Goal: Information Seeking & Learning: Learn about a topic

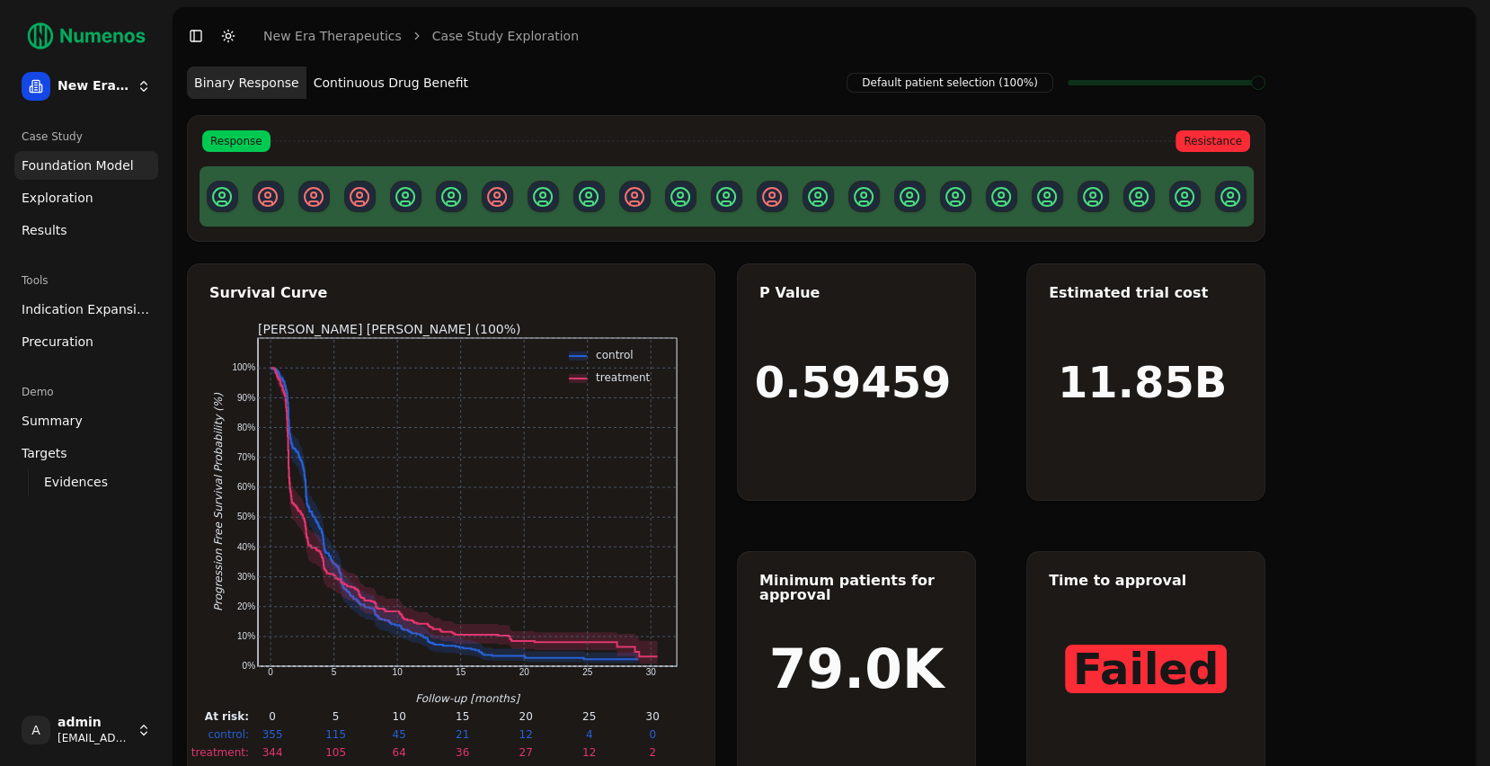
click at [1401, 491] on div "Default patient selection (100%) Binary Response Continuous Drug Benefit Respon…" at bounding box center [824, 433] width 1303 height 737
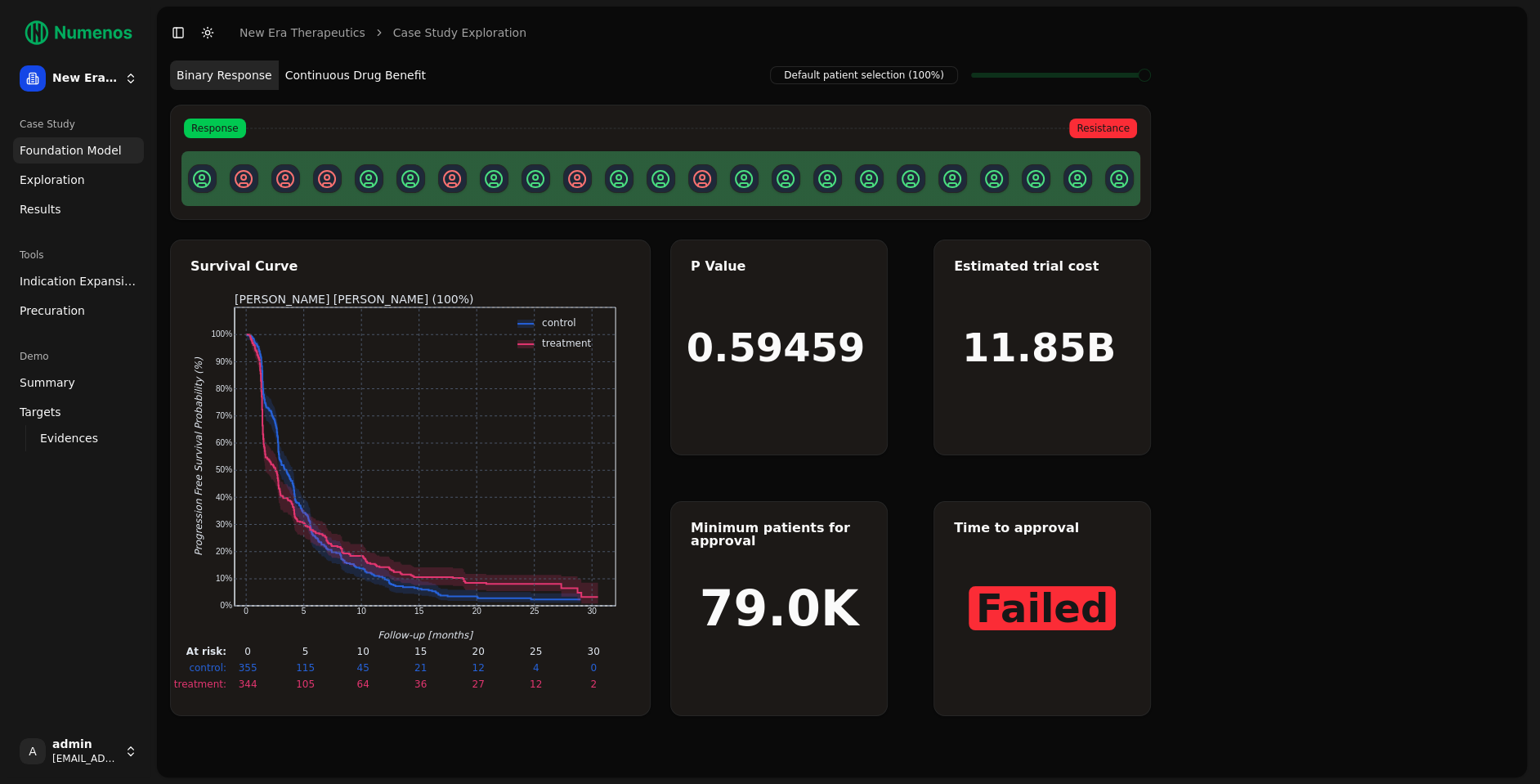
click at [340, 77] on button "Continuous Drug Benefit" at bounding box center [355, 75] width 154 height 29
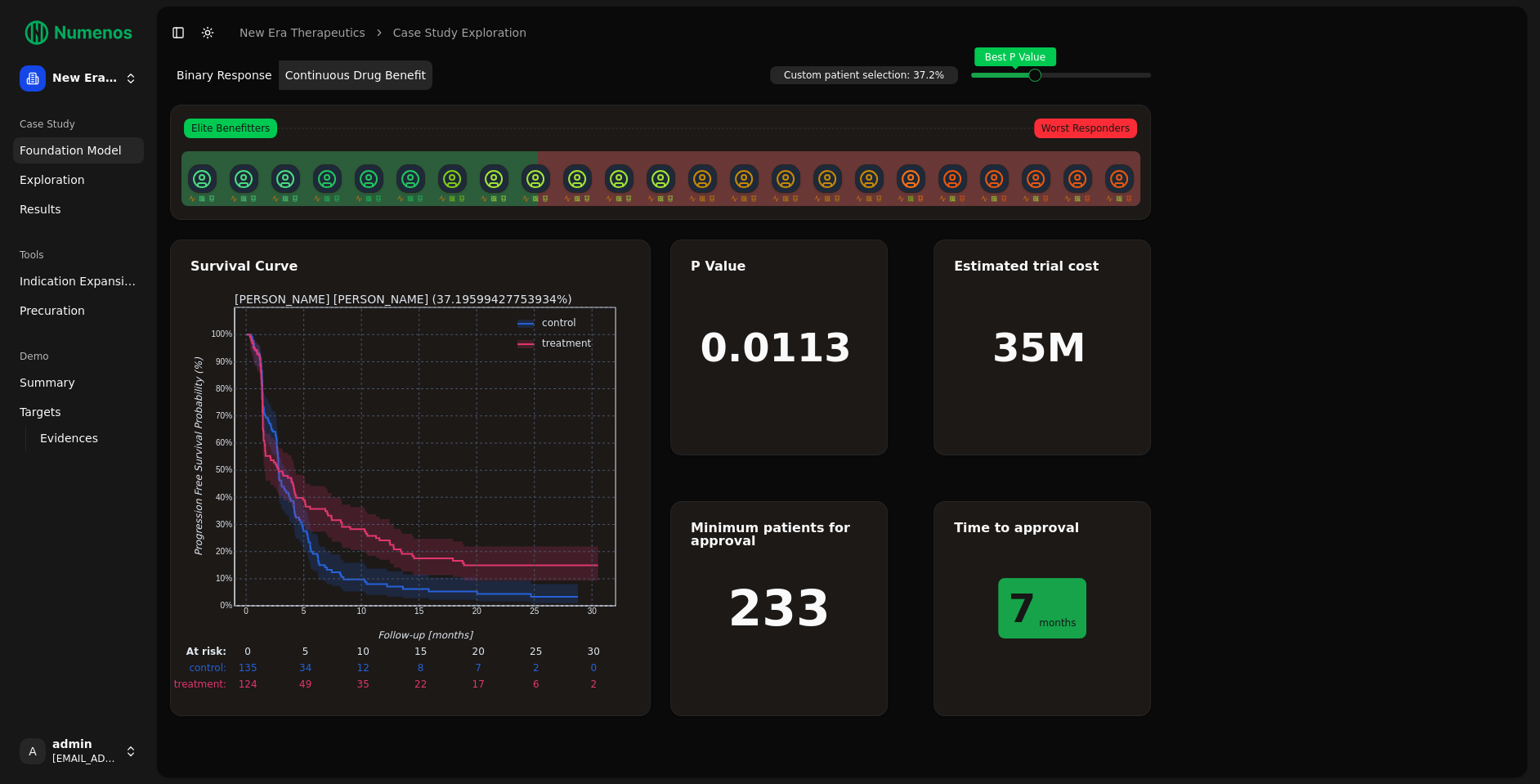
click at [1032, 76] on span at bounding box center [1033, 75] width 2 height 6
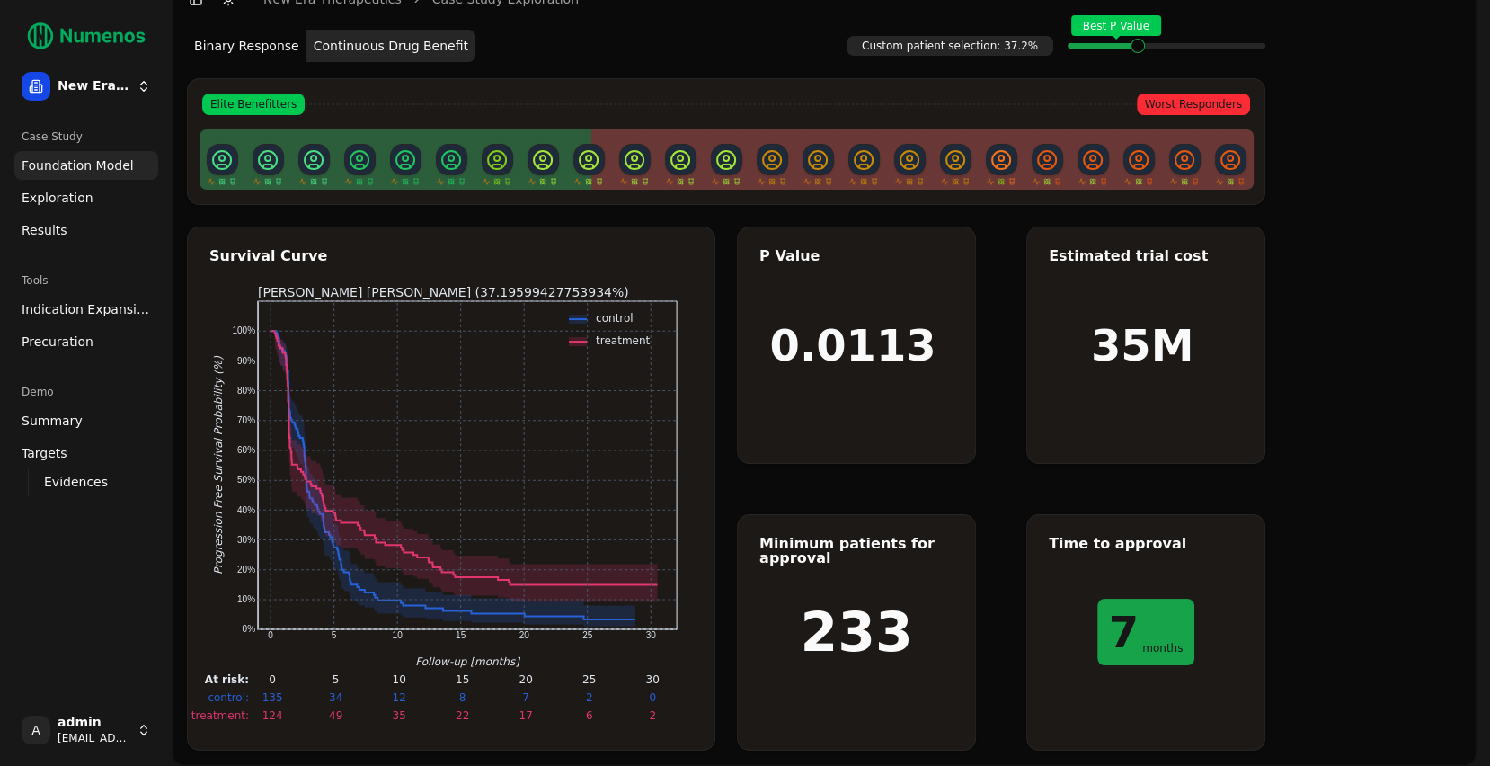
scroll to position [41, 0]
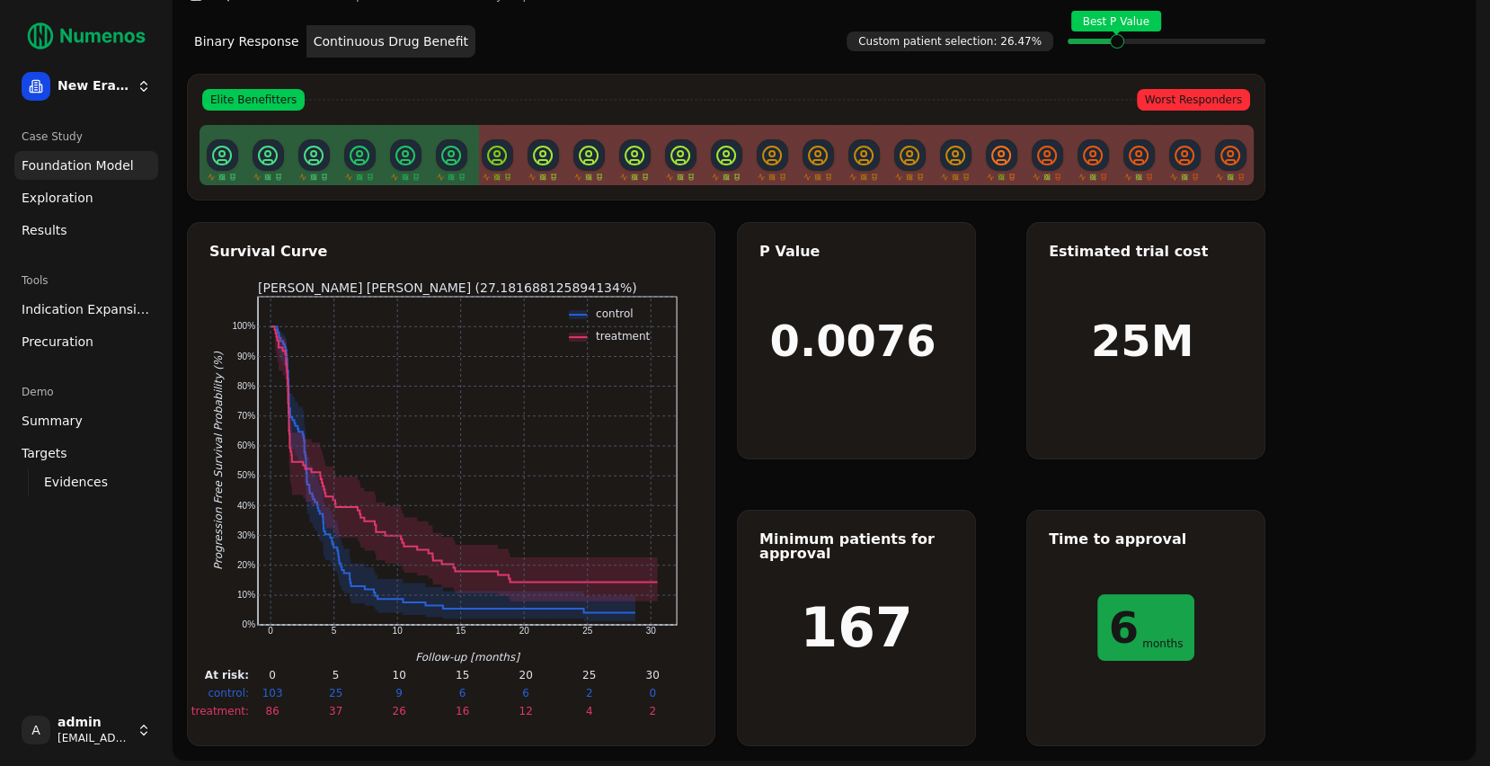
click at [1138, 45] on span at bounding box center [1139, 41] width 2 height 7
click at [74, 197] on span "Exploration" at bounding box center [58, 198] width 72 height 18
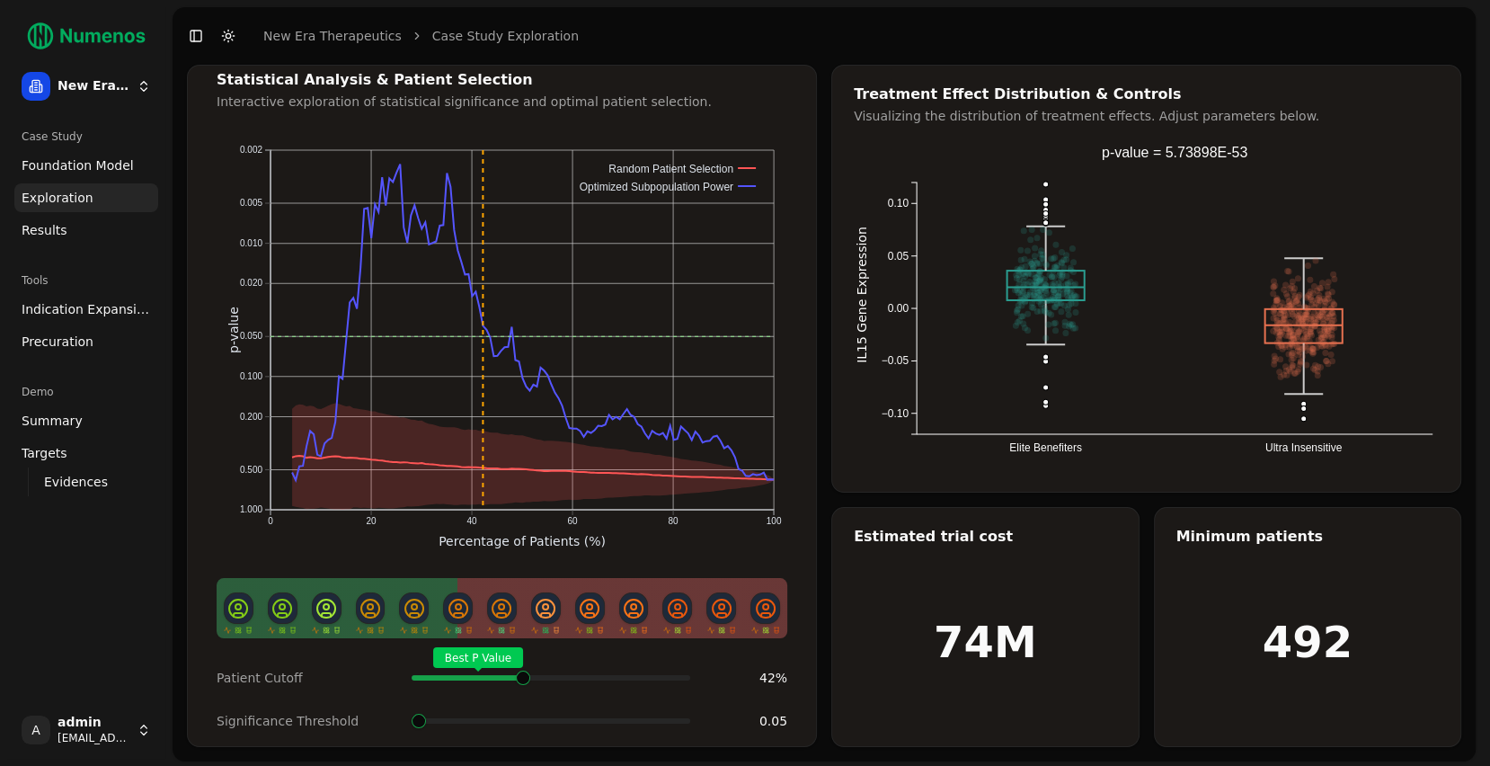
click at [682, 674] on span at bounding box center [683, 677] width 2 height 7
click at [415, 720] on span at bounding box center [419, 721] width 14 height 14
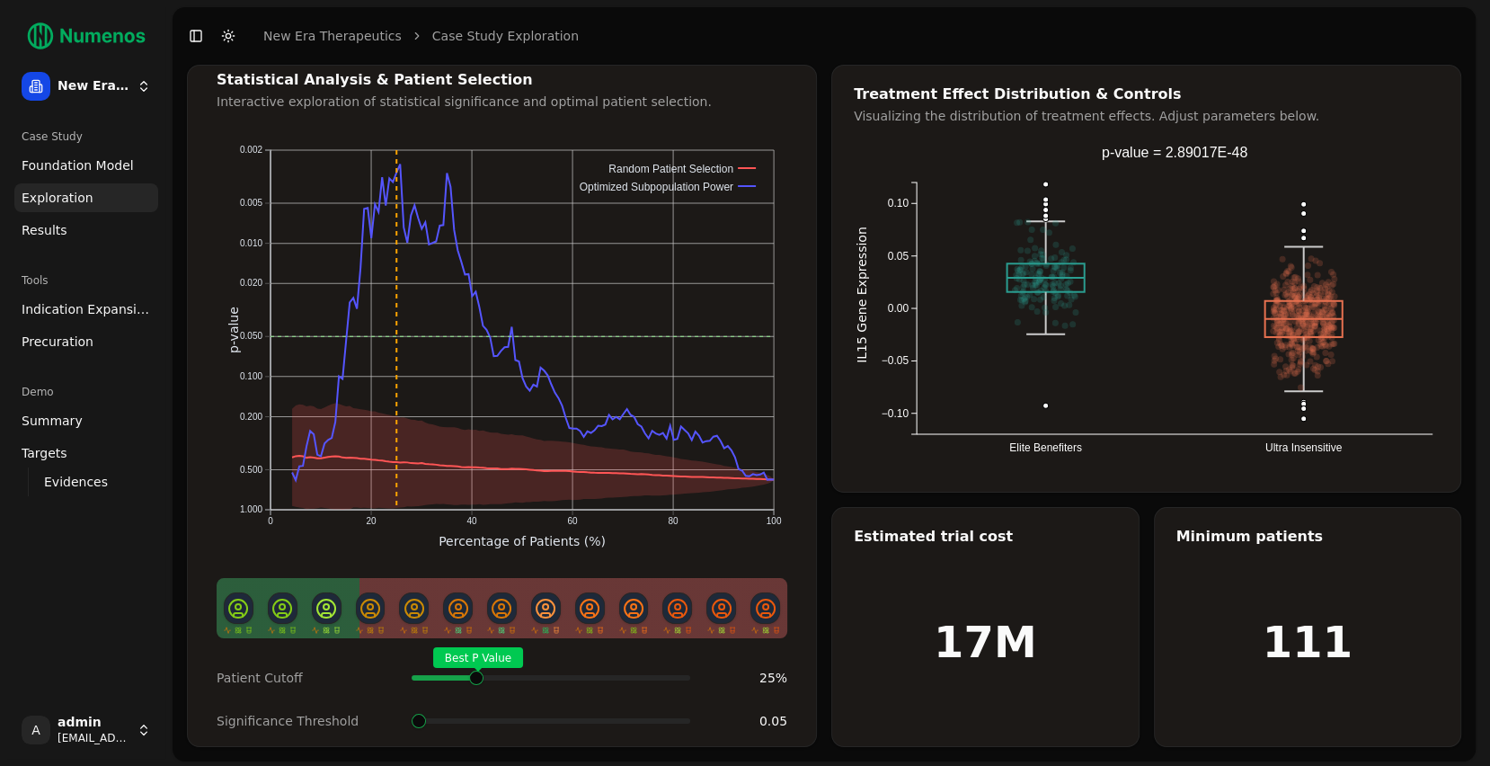
click at [521, 674] on span at bounding box center [522, 677] width 2 height 7
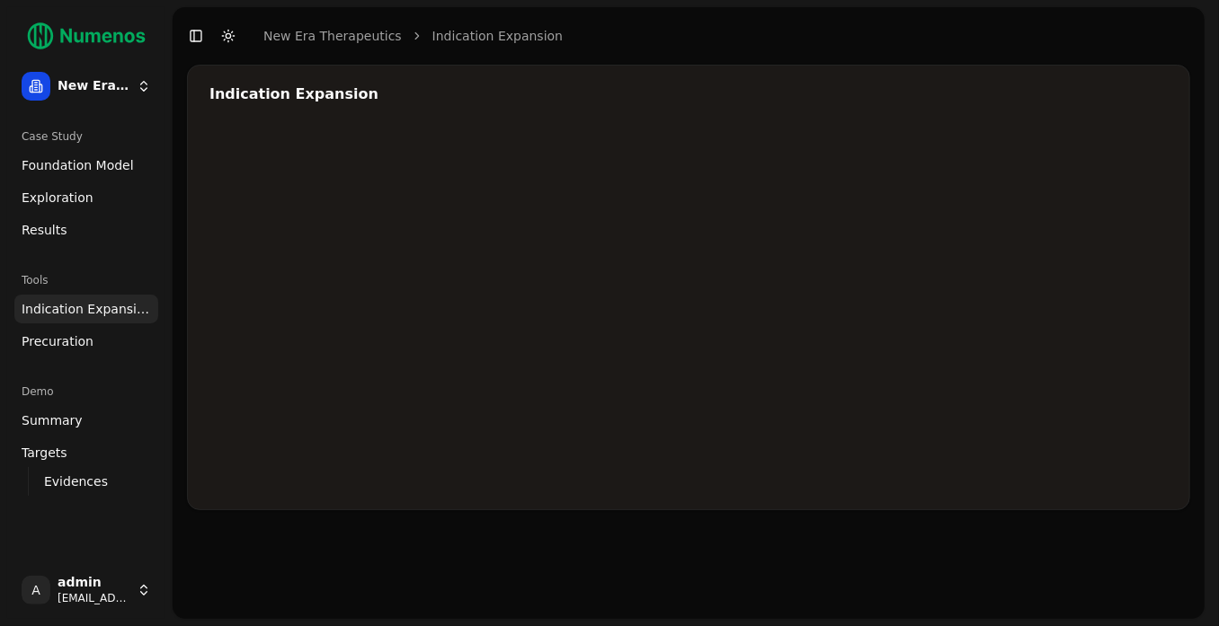
click at [940, 290] on div at bounding box center [748, 309] width 1079 height 360
click at [867, 302] on div at bounding box center [748, 309] width 1079 height 360
click at [1088, 227] on div at bounding box center [748, 309] width 1079 height 360
click at [865, 307] on div at bounding box center [748, 309] width 1079 height 360
click at [961, 267] on div at bounding box center [748, 309] width 1079 height 360
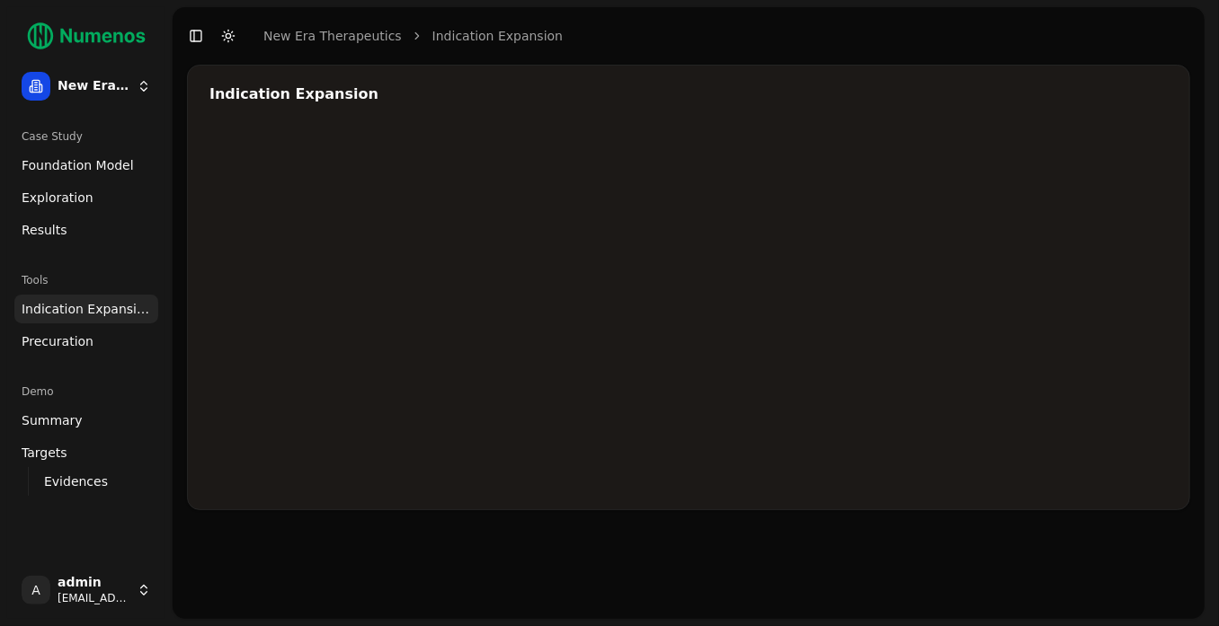
click at [957, 266] on div at bounding box center [748, 309] width 1079 height 360
click at [969, 280] on div at bounding box center [748, 309] width 1079 height 360
click at [955, 271] on div at bounding box center [748, 309] width 1079 height 360
click at [975, 284] on div at bounding box center [748, 309] width 1079 height 360
click at [964, 271] on div at bounding box center [748, 309] width 1079 height 360
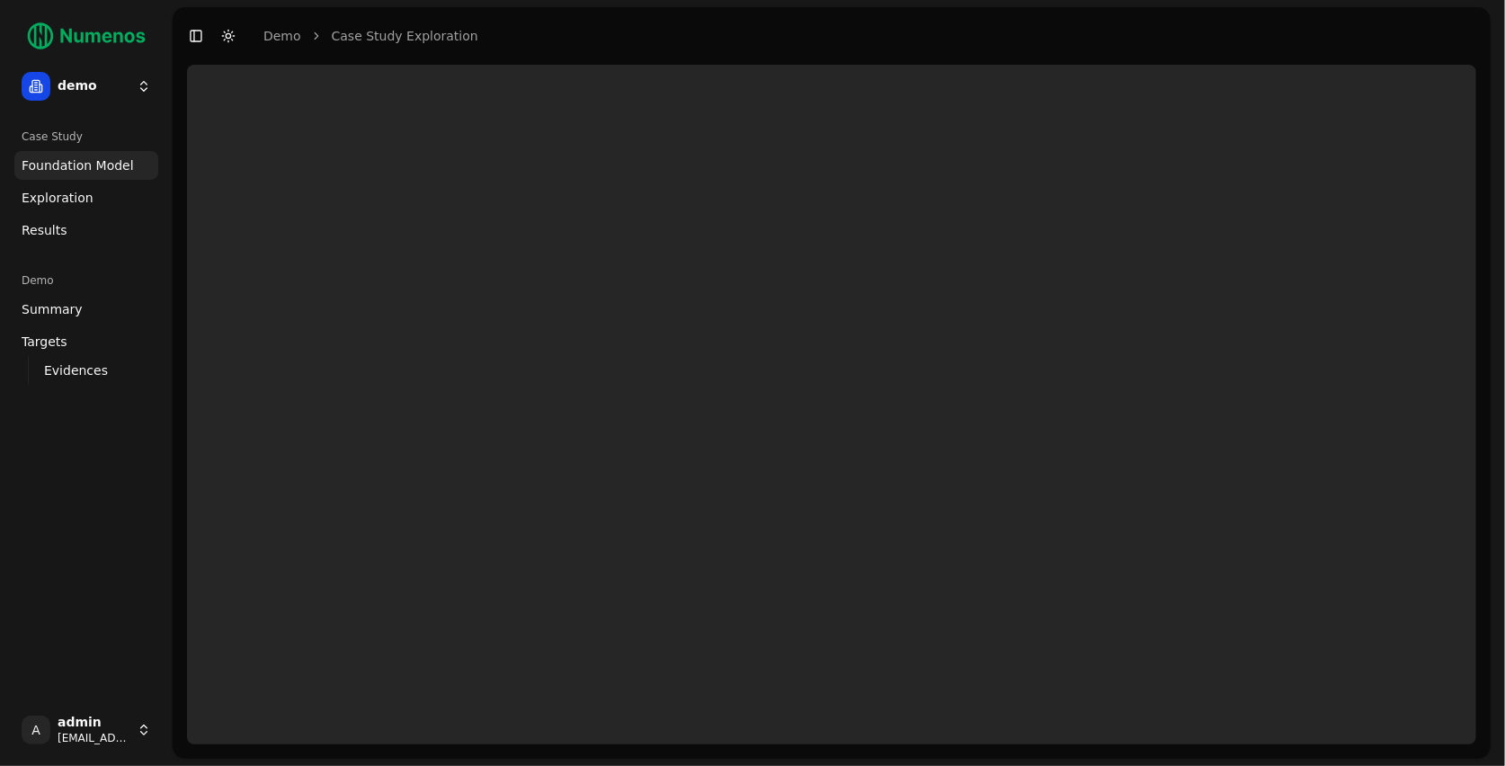
click at [128, 95] on html "demo Case Study Foundation Model Exploration Dosage Effect Results Demo Summary…" at bounding box center [752, 383] width 1505 height 766
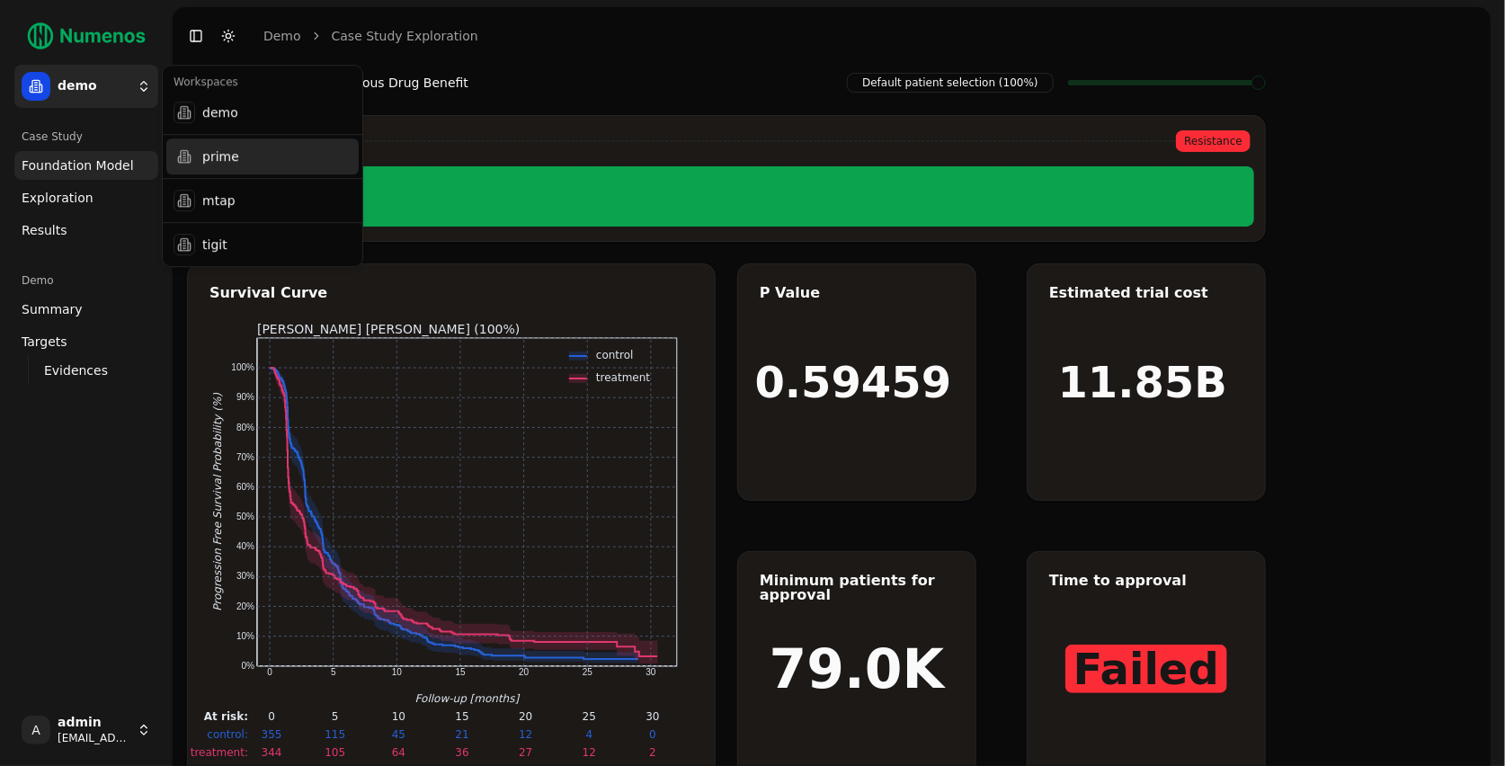
click at [218, 163] on div "prime" at bounding box center [262, 156] width 192 height 36
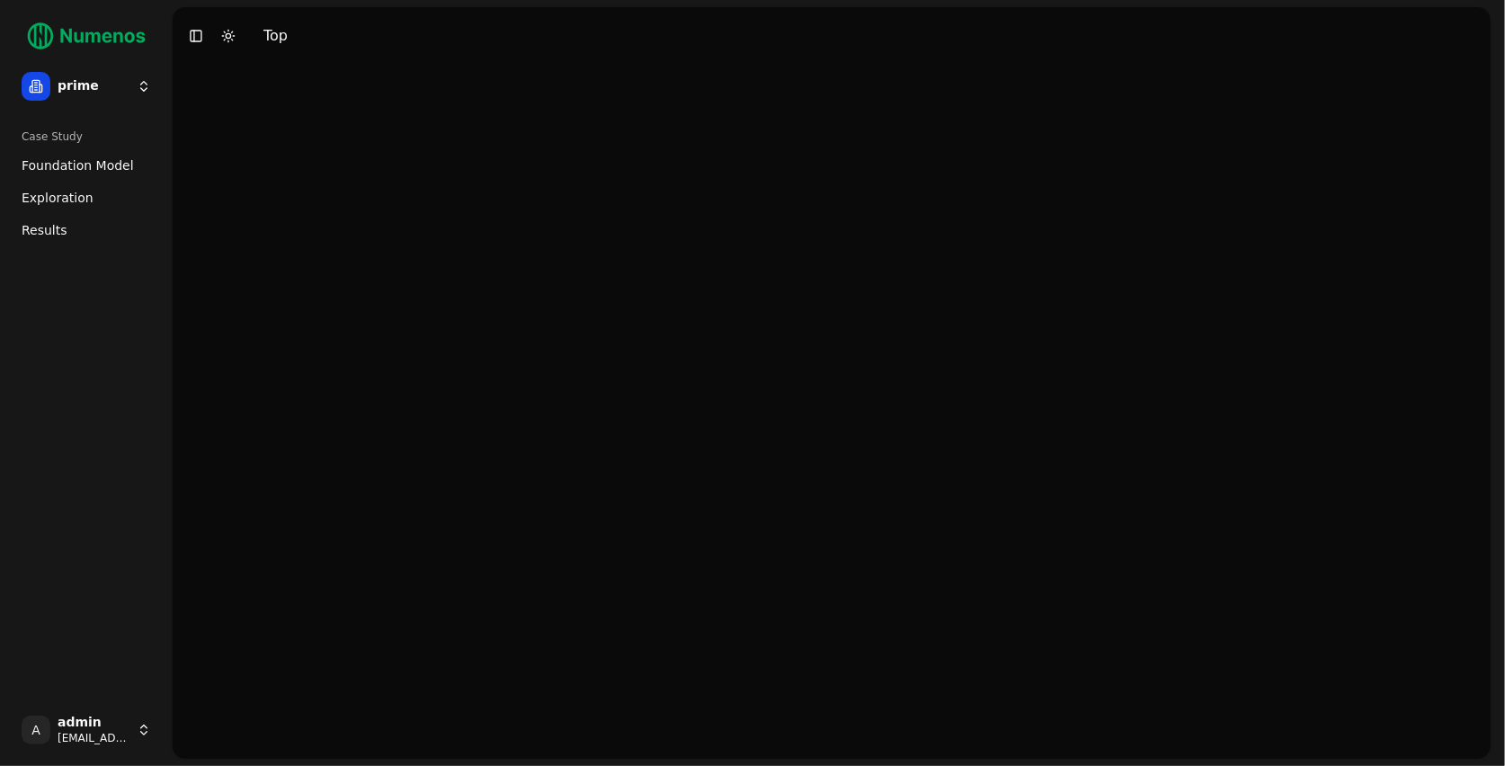
click at [102, 170] on span "Foundation Model" at bounding box center [78, 165] width 112 height 18
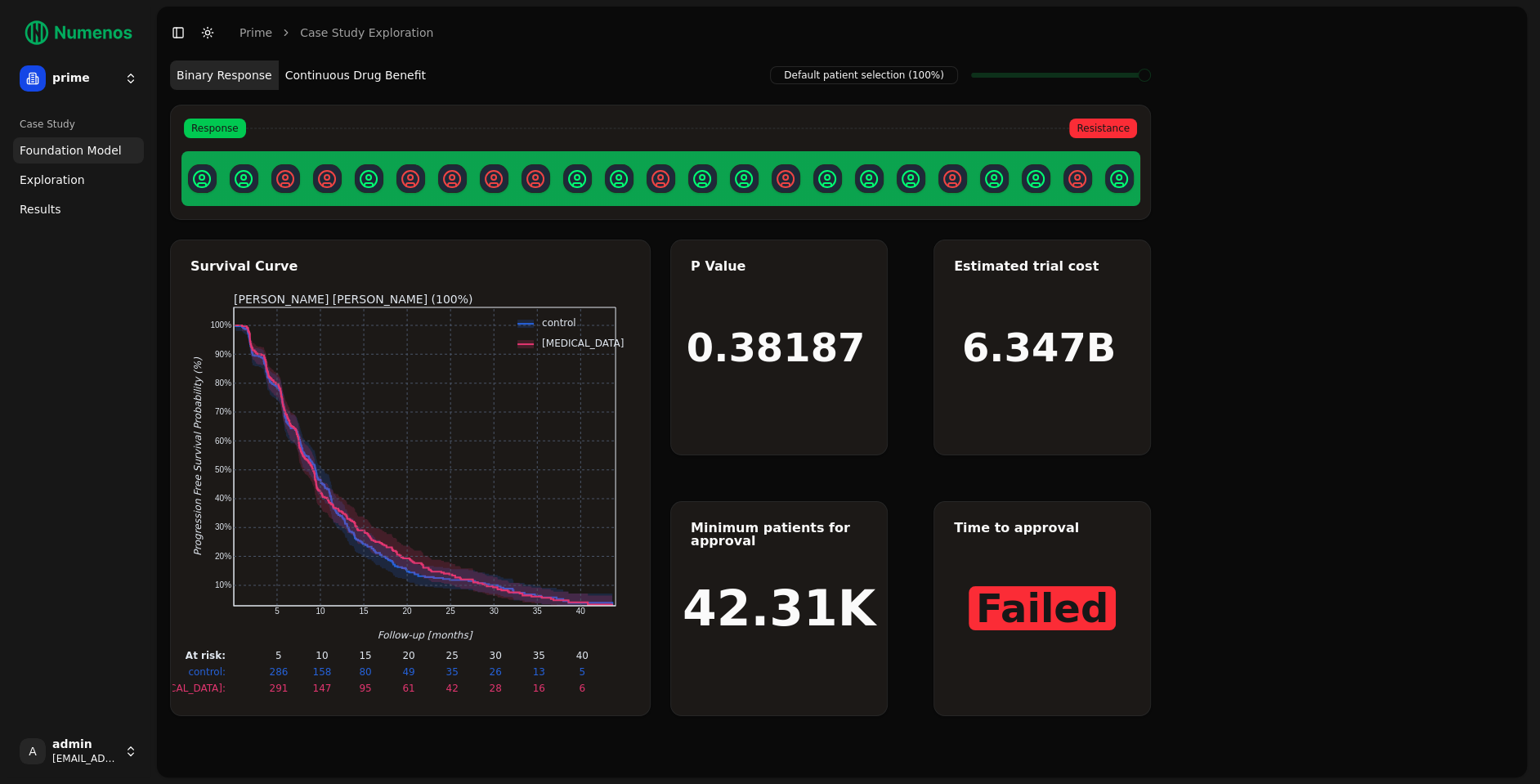
click at [354, 80] on button "Continuous Drug Benefit" at bounding box center [355, 75] width 154 height 29
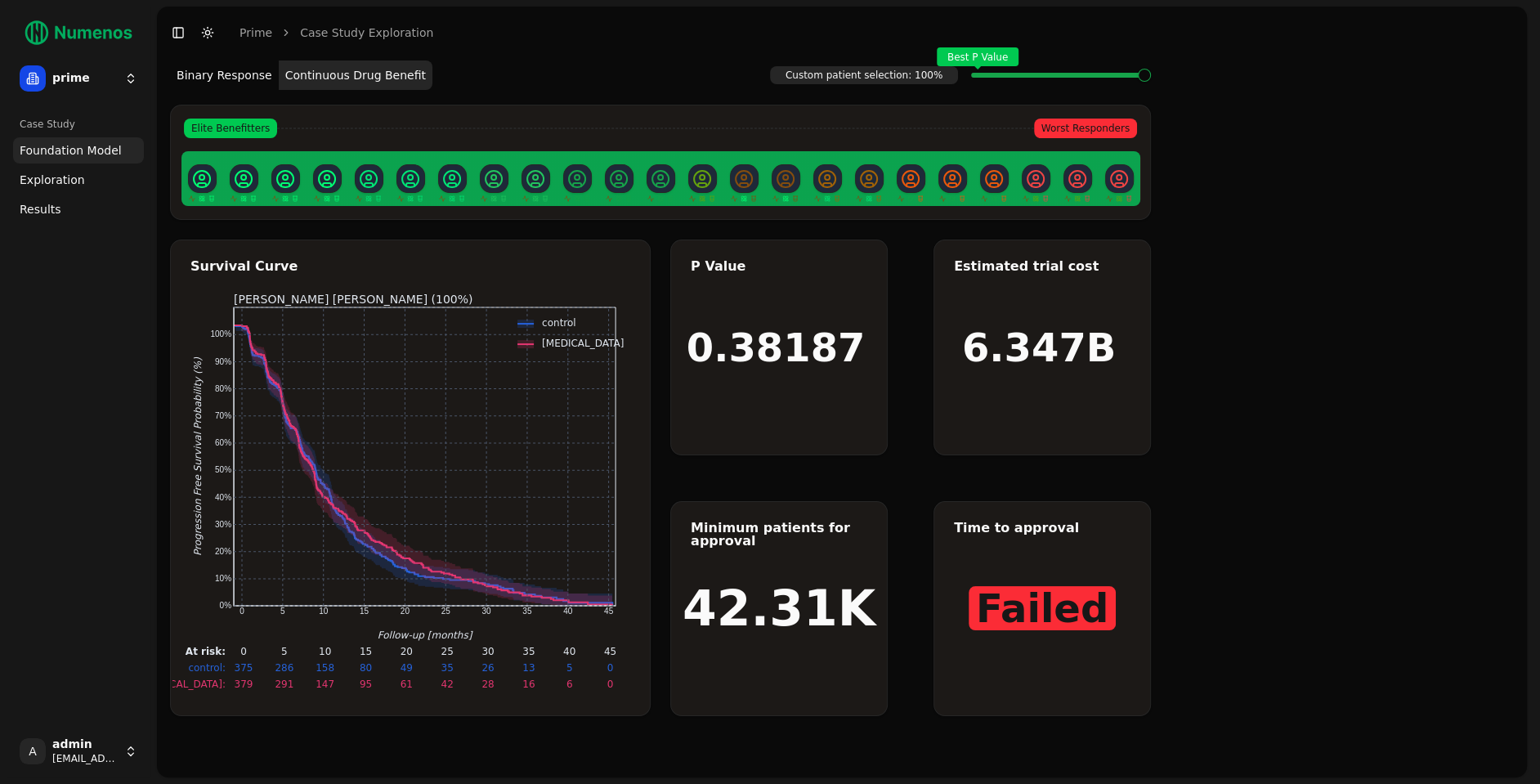
click at [1152, 83] on div "Best P Value" at bounding box center [1062, 75] width 180 height 33
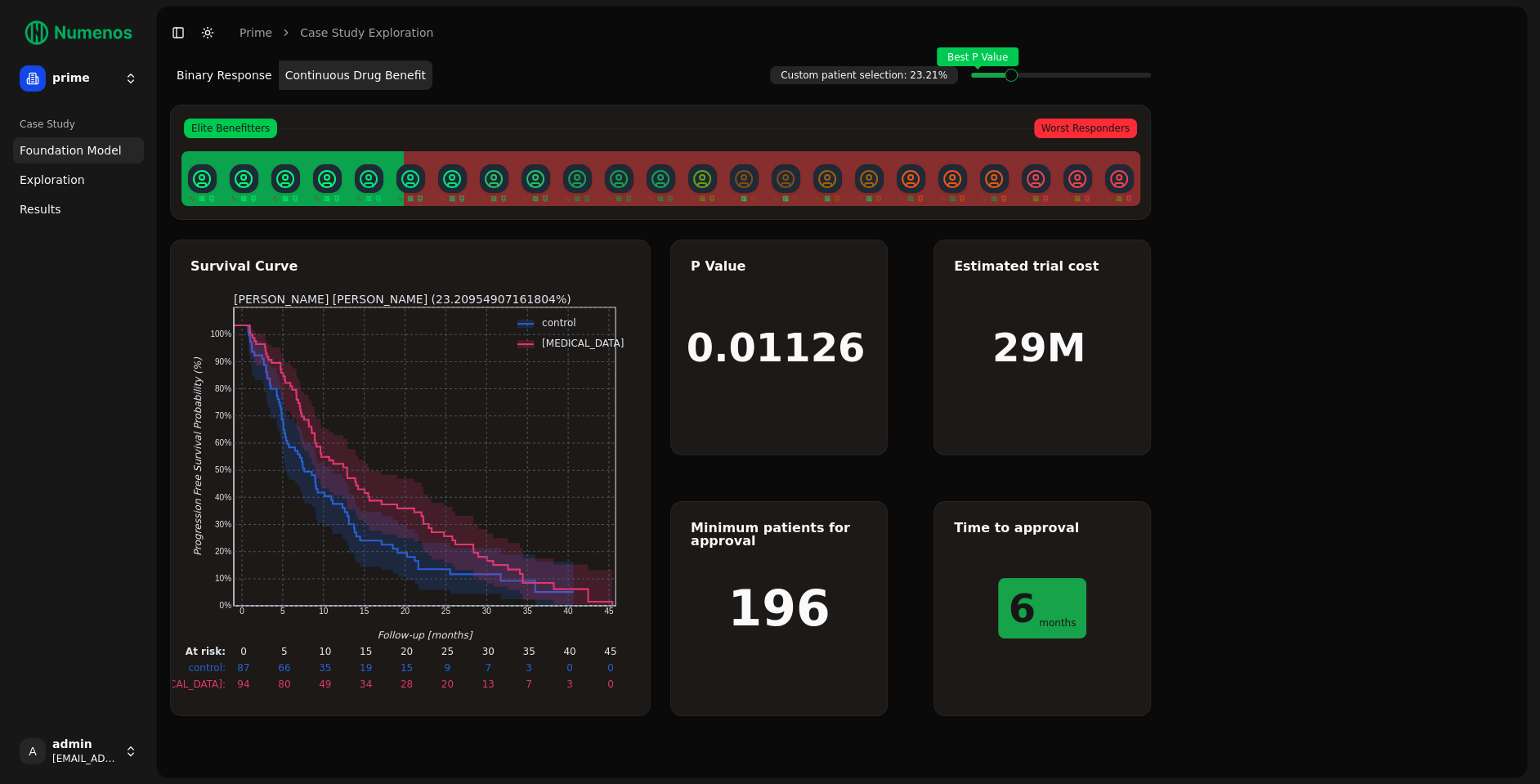
click at [1142, 78] on span at bounding box center [1143, 75] width 2 height 6
click at [34, 172] on span "Exploration" at bounding box center [53, 180] width 65 height 16
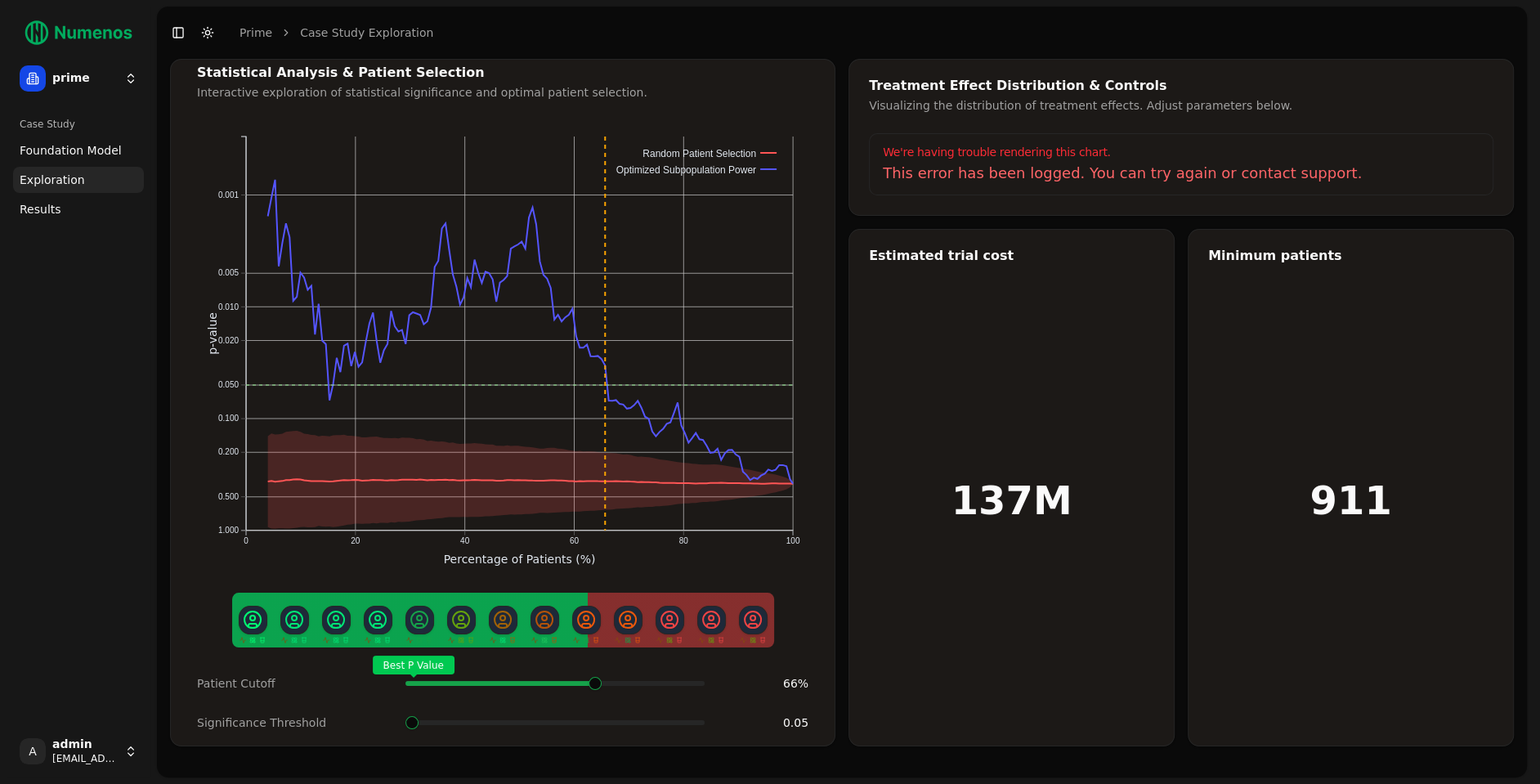
click at [696, 680] on span at bounding box center [697, 683] width 3 height 6
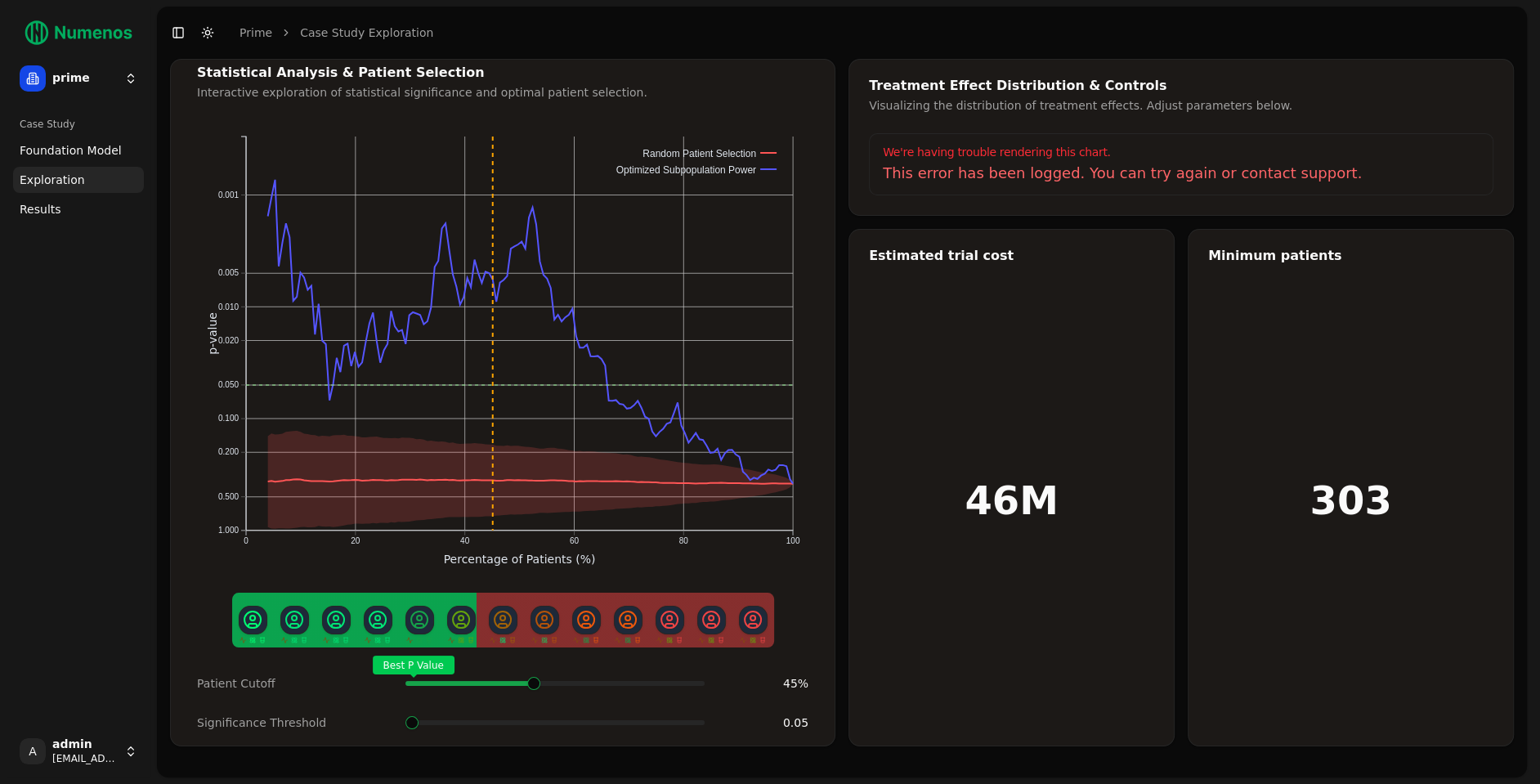
click at [598, 680] on span at bounding box center [599, 683] width 3 height 6
click at [41, 210] on span "Results" at bounding box center [41, 209] width 42 height 16
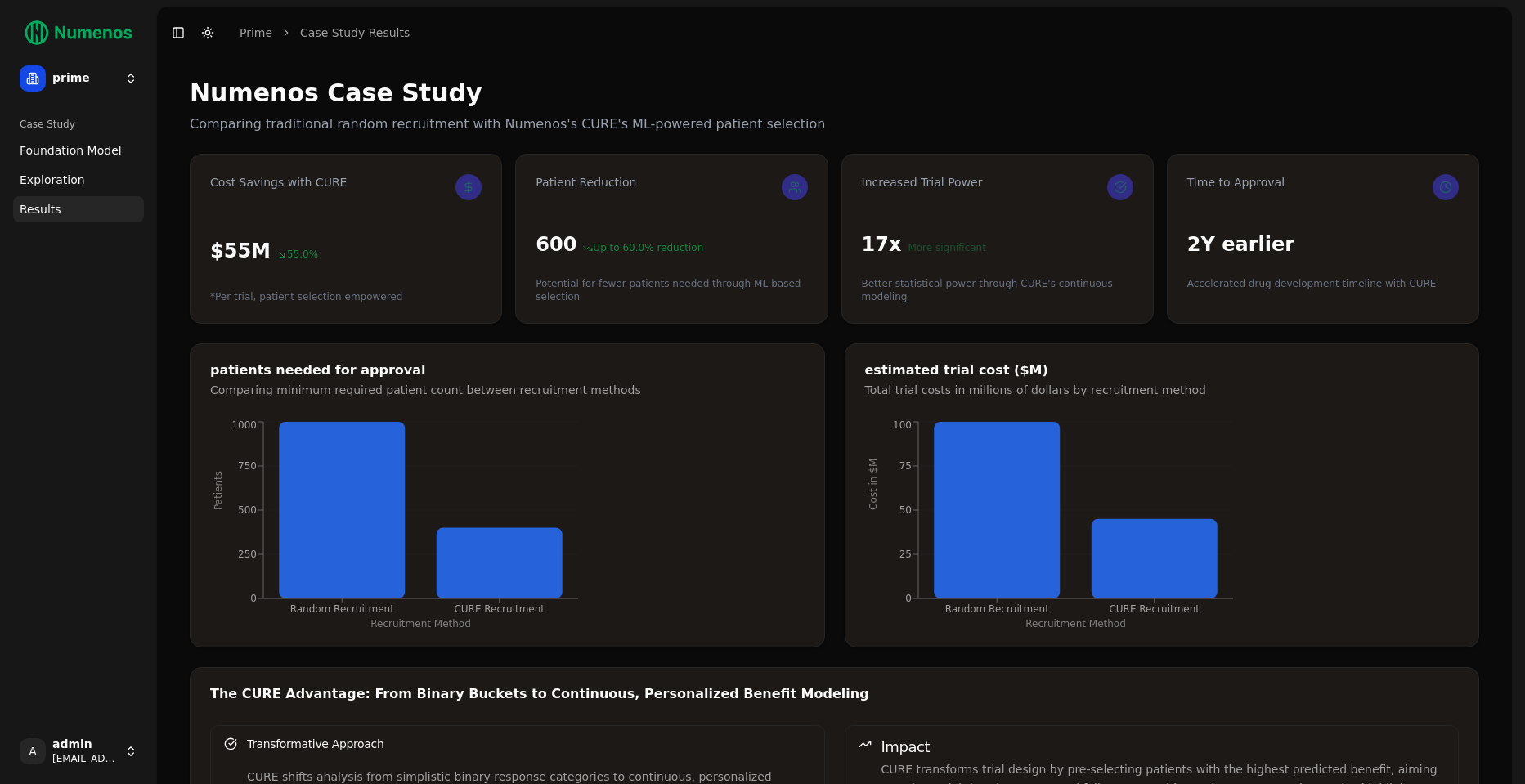
click at [61, 186] on span "Exploration" at bounding box center [53, 180] width 66 height 16
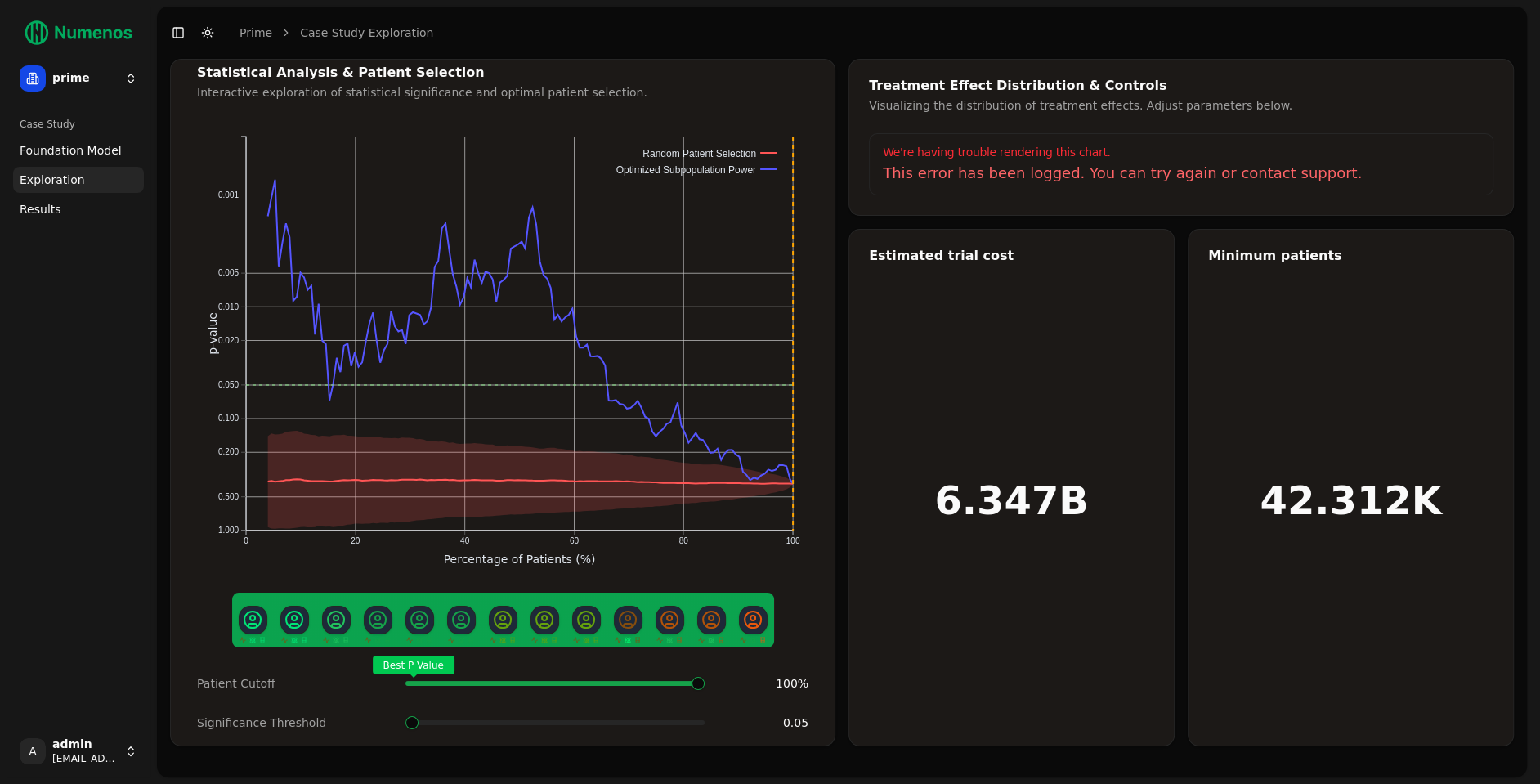
click at [60, 156] on span "Foundation Model" at bounding box center [71, 150] width 102 height 16
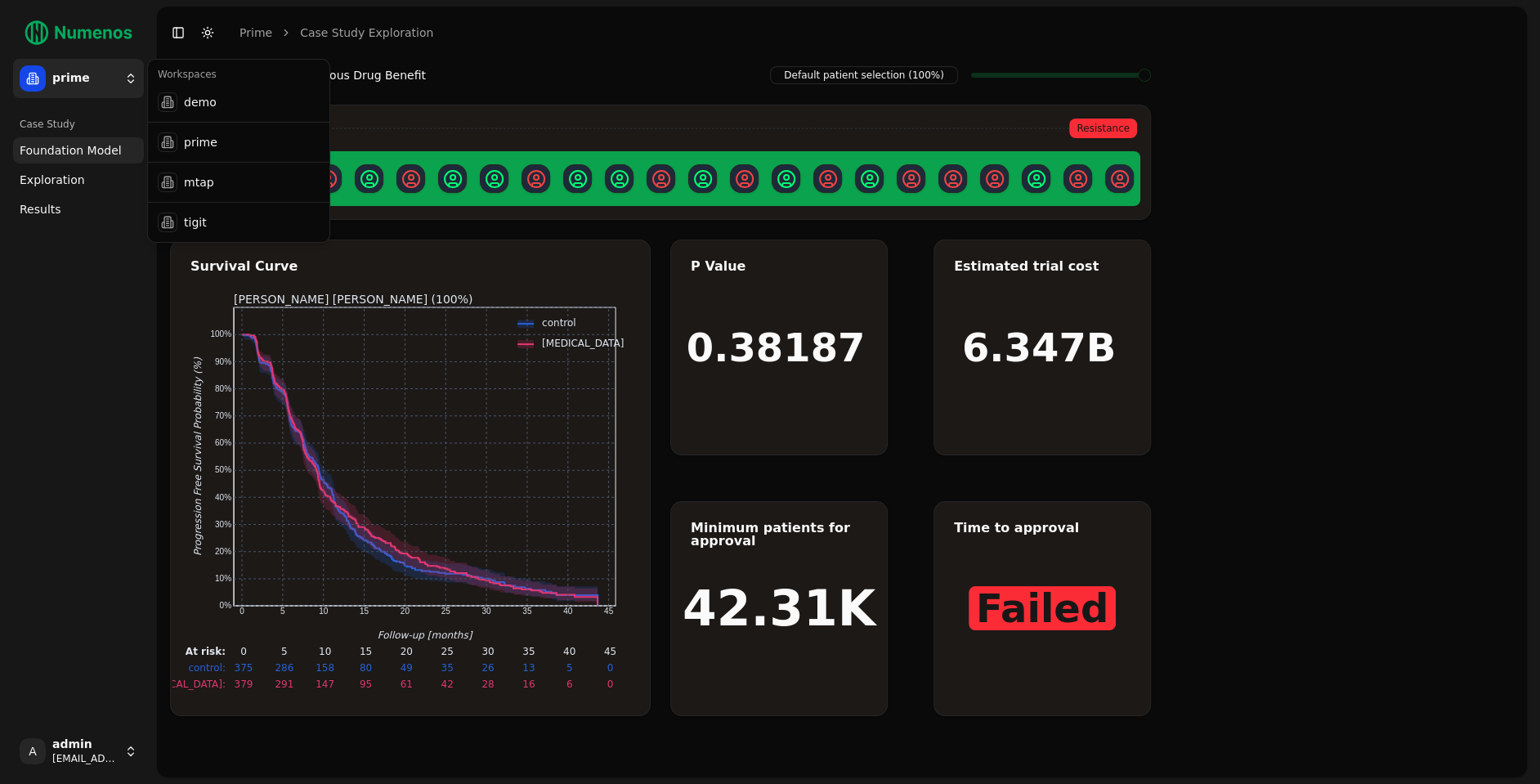
click at [113, 82] on html "Panitumumab Time: 29 months Survival: 10% 95% CI: [7%, 14%] At Risk: 33 prime C…" at bounding box center [770, 392] width 1540 height 784
click at [217, 228] on div "tigit" at bounding box center [238, 223] width 175 height 33
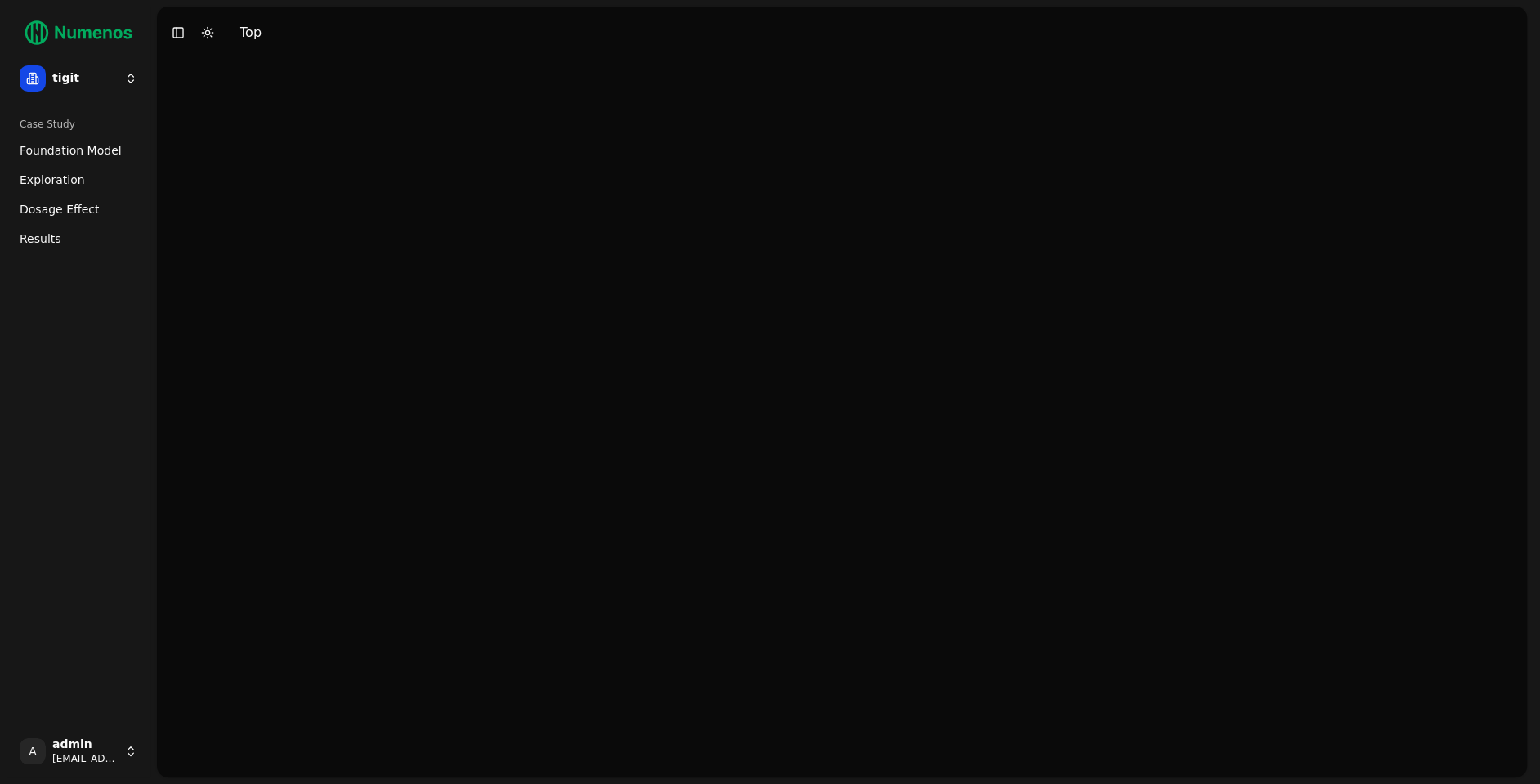
click at [95, 152] on span "Foundation Model" at bounding box center [71, 150] width 102 height 16
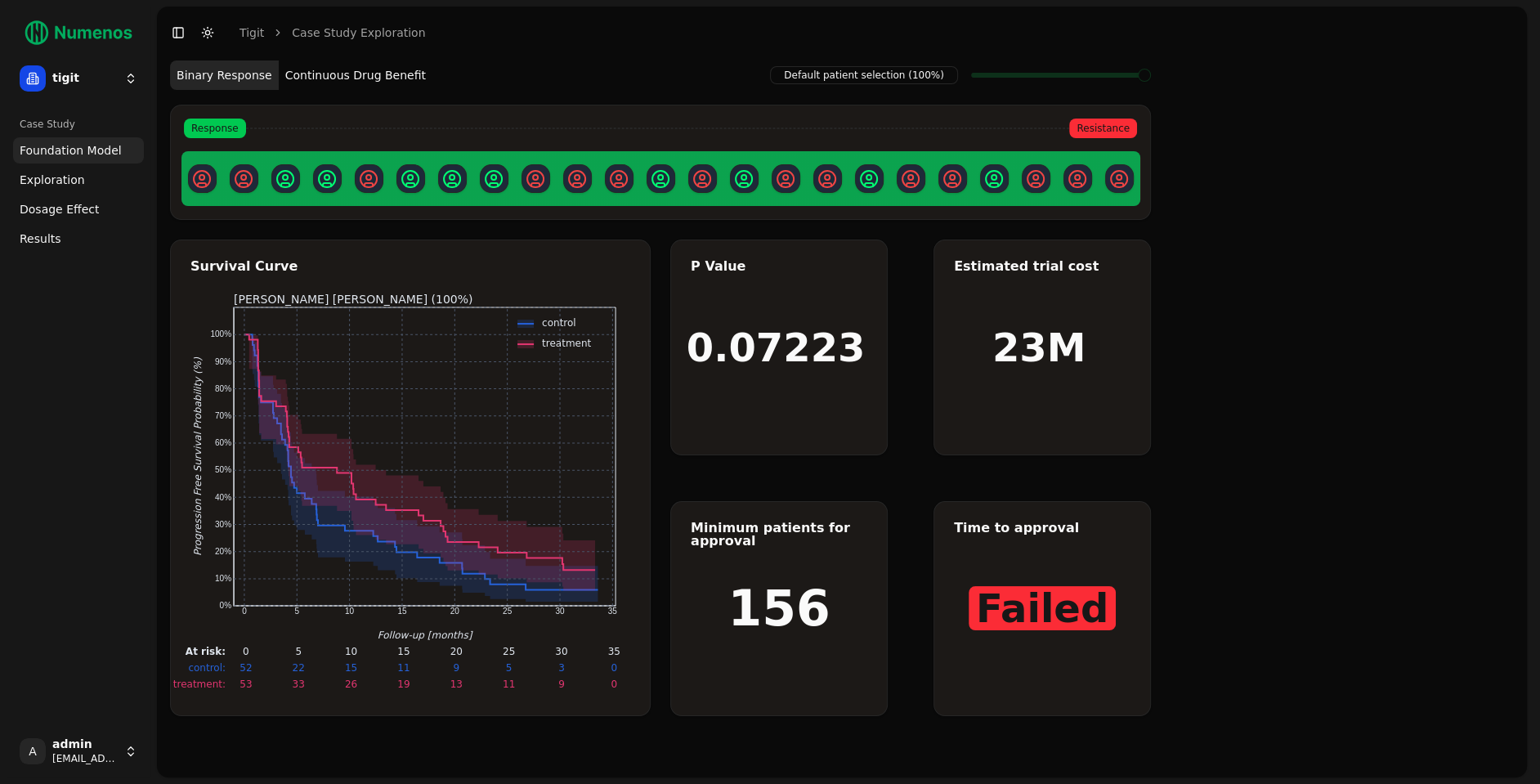
click at [350, 76] on button "Continuous Drug Benefit" at bounding box center [355, 75] width 154 height 29
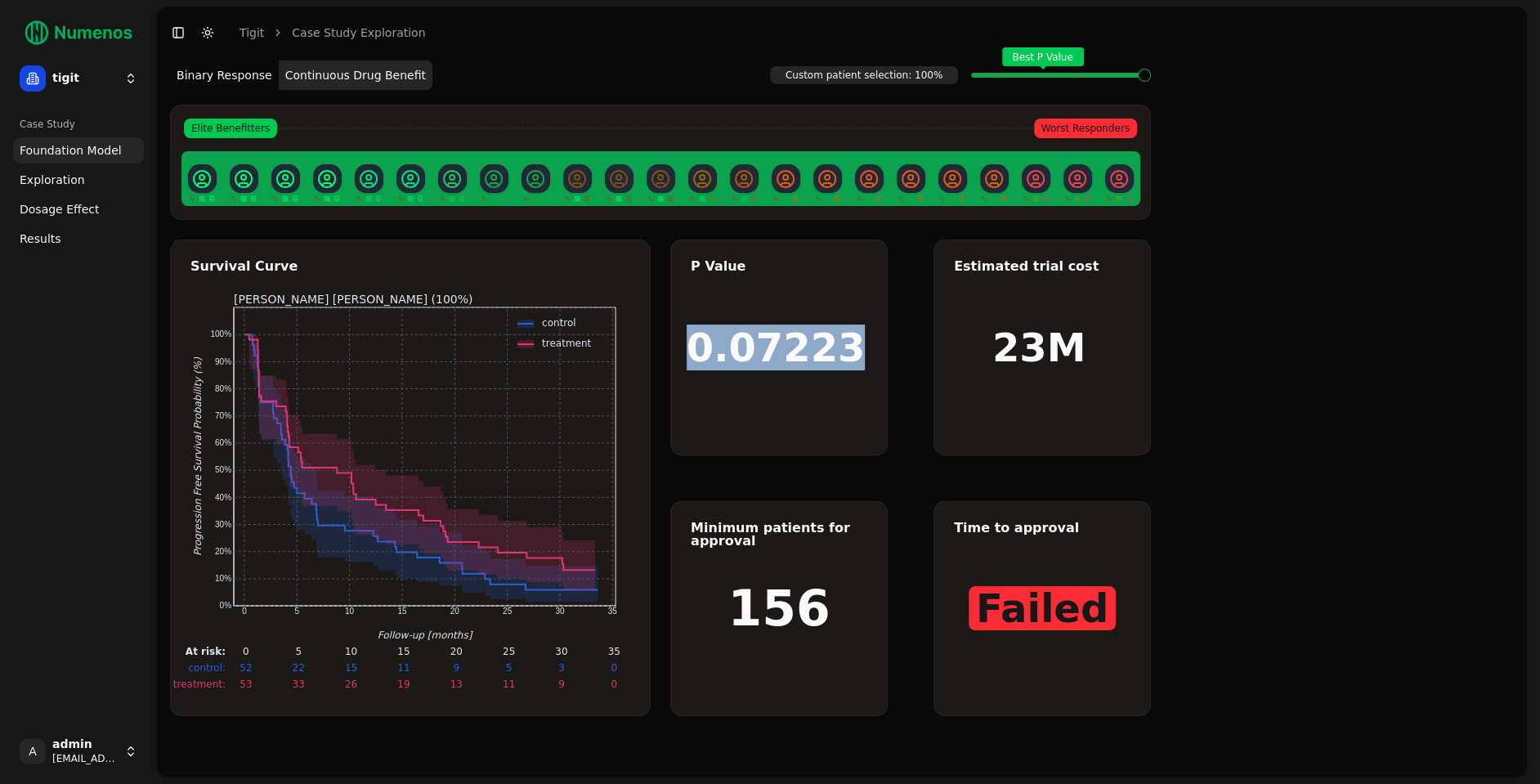
drag, startPoint x: 707, startPoint y: 354, endPoint x: 873, endPoint y: 354, distance: 166.0
click at [873, 354] on div "0.07223" at bounding box center [779, 347] width 216 height 214
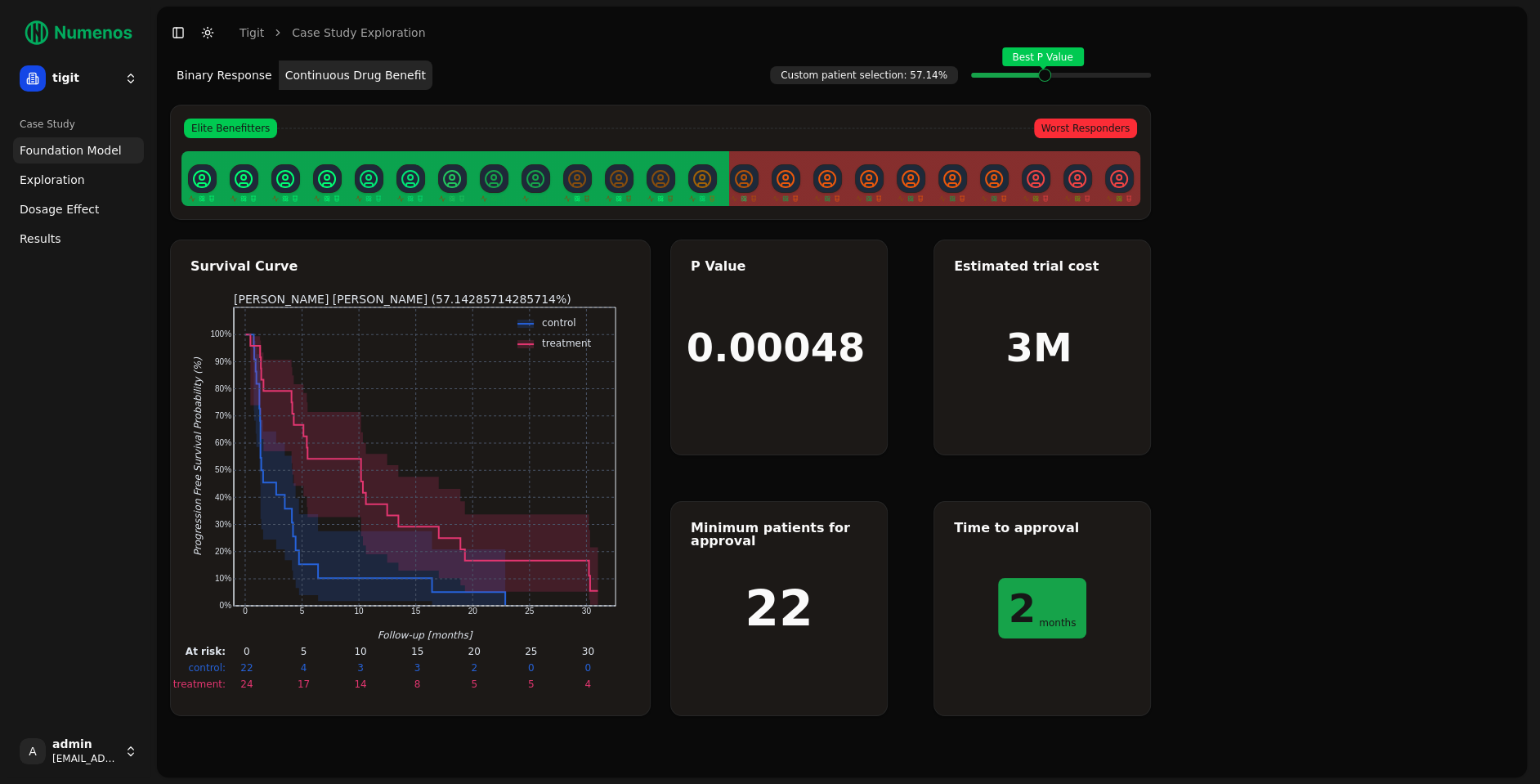
click at [1140, 75] on span at bounding box center [1145, 75] width 12 height 6
click at [90, 210] on span "Dosage Effect" at bounding box center [59, 209] width 79 height 16
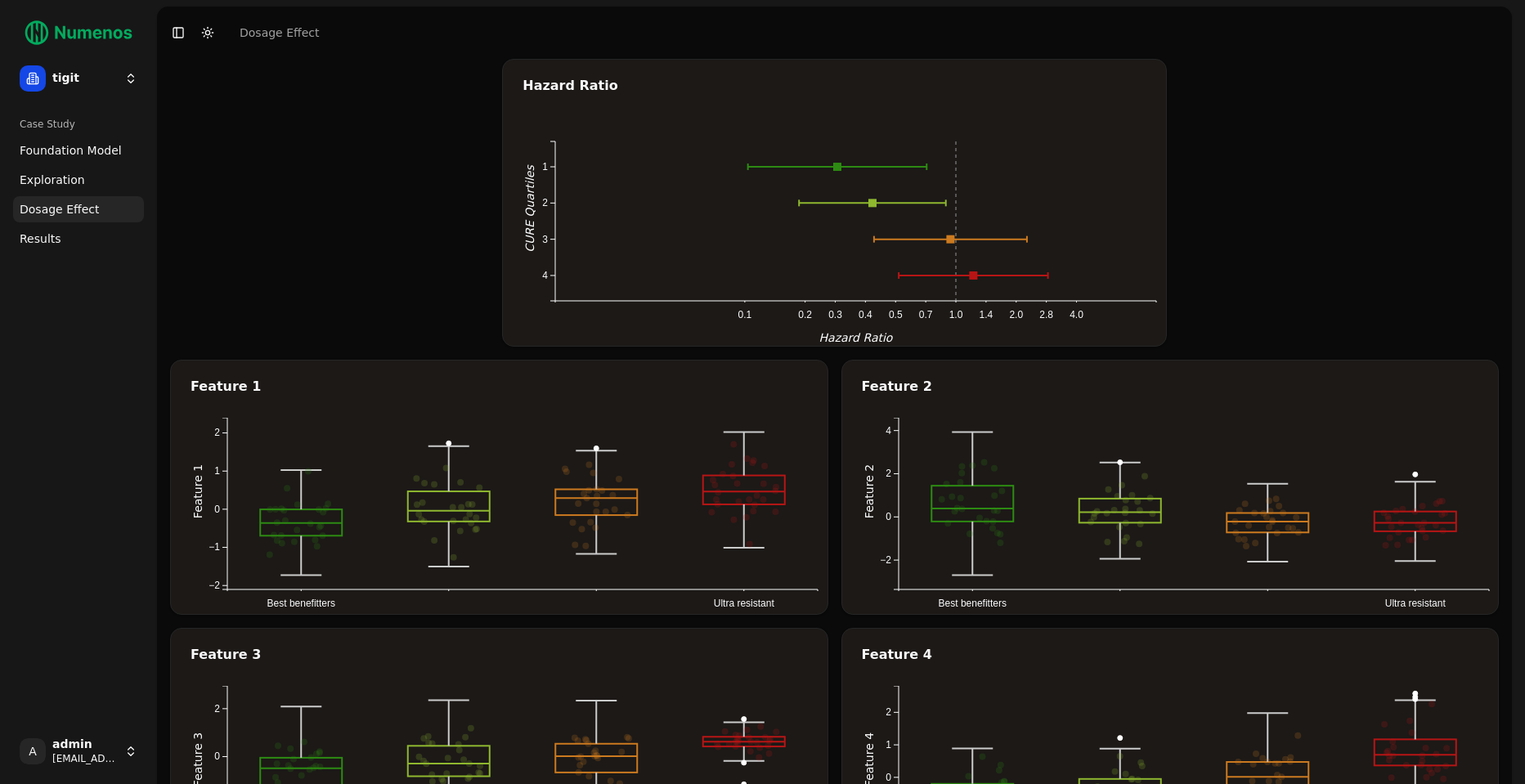
click at [80, 186] on link "Exploration" at bounding box center [78, 179] width 131 height 26
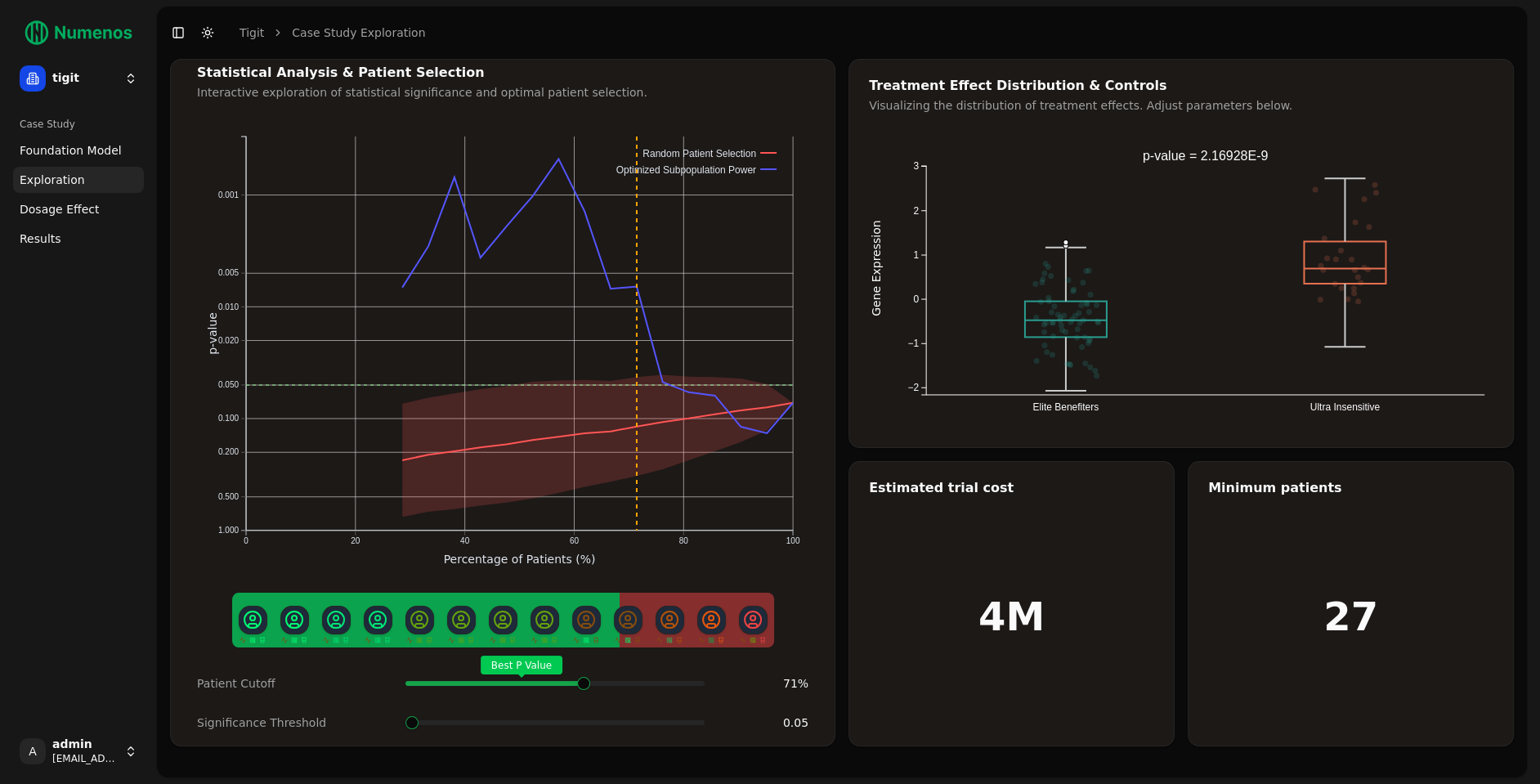
click at [686, 680] on span at bounding box center [695, 683] width 19 height 6
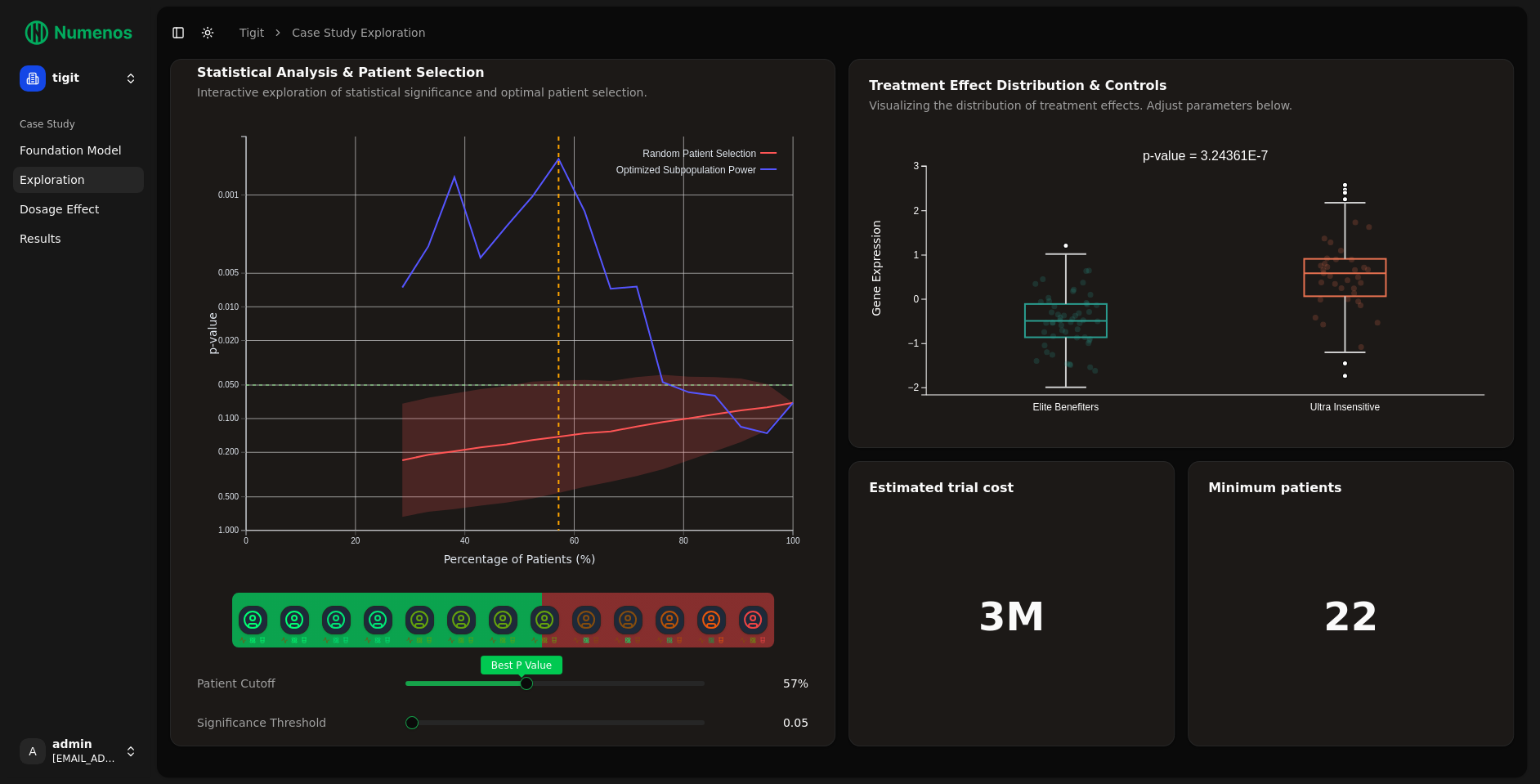
click at [532, 682] on div "Best P Value" at bounding box center [555, 683] width 299 height 33
click at [524, 680] on span "Best P Value" at bounding box center [527, 683] width 19 height 6
click at [96, 204] on link "Dosage Effect" at bounding box center [78, 209] width 131 height 26
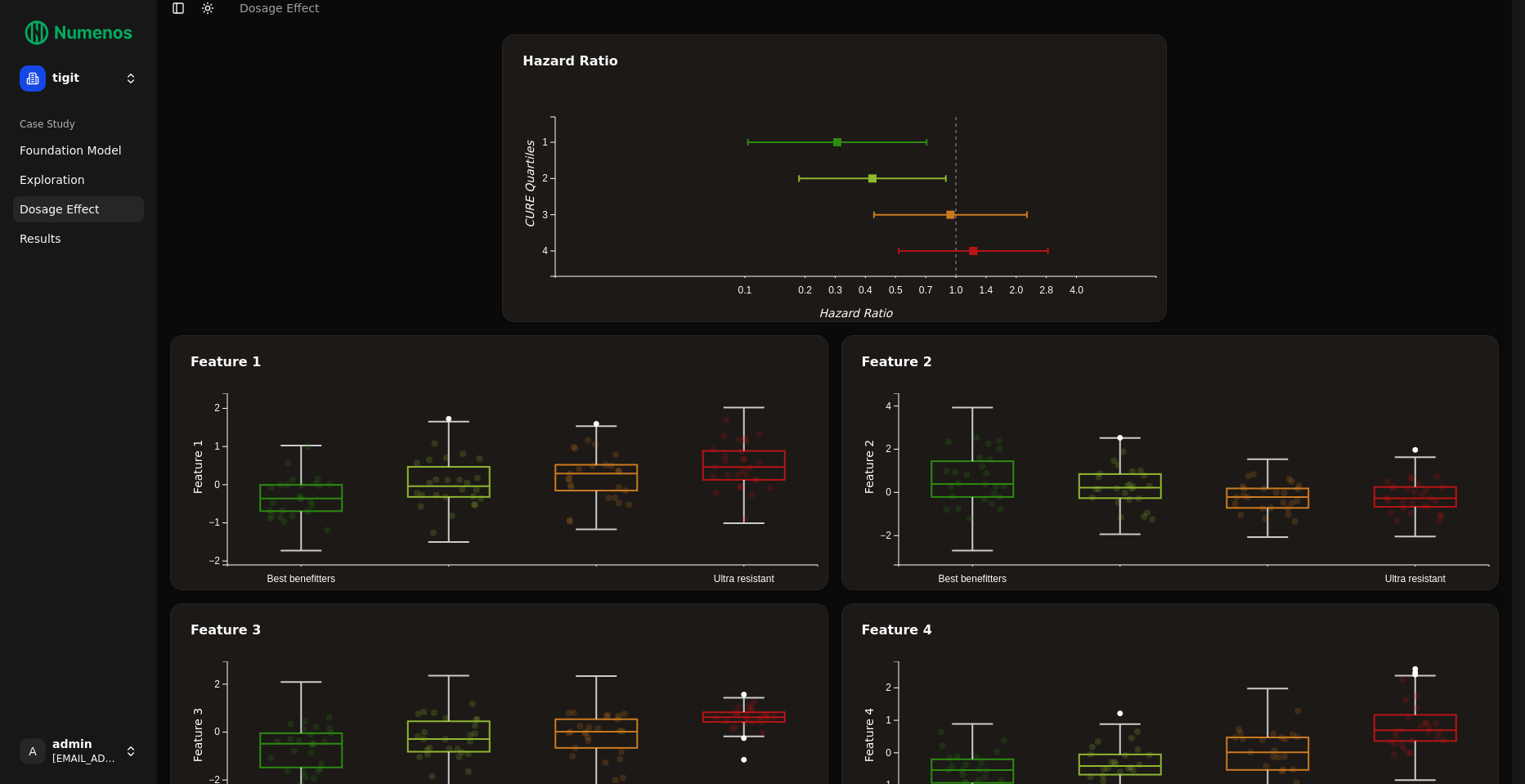
scroll to position [30, 0]
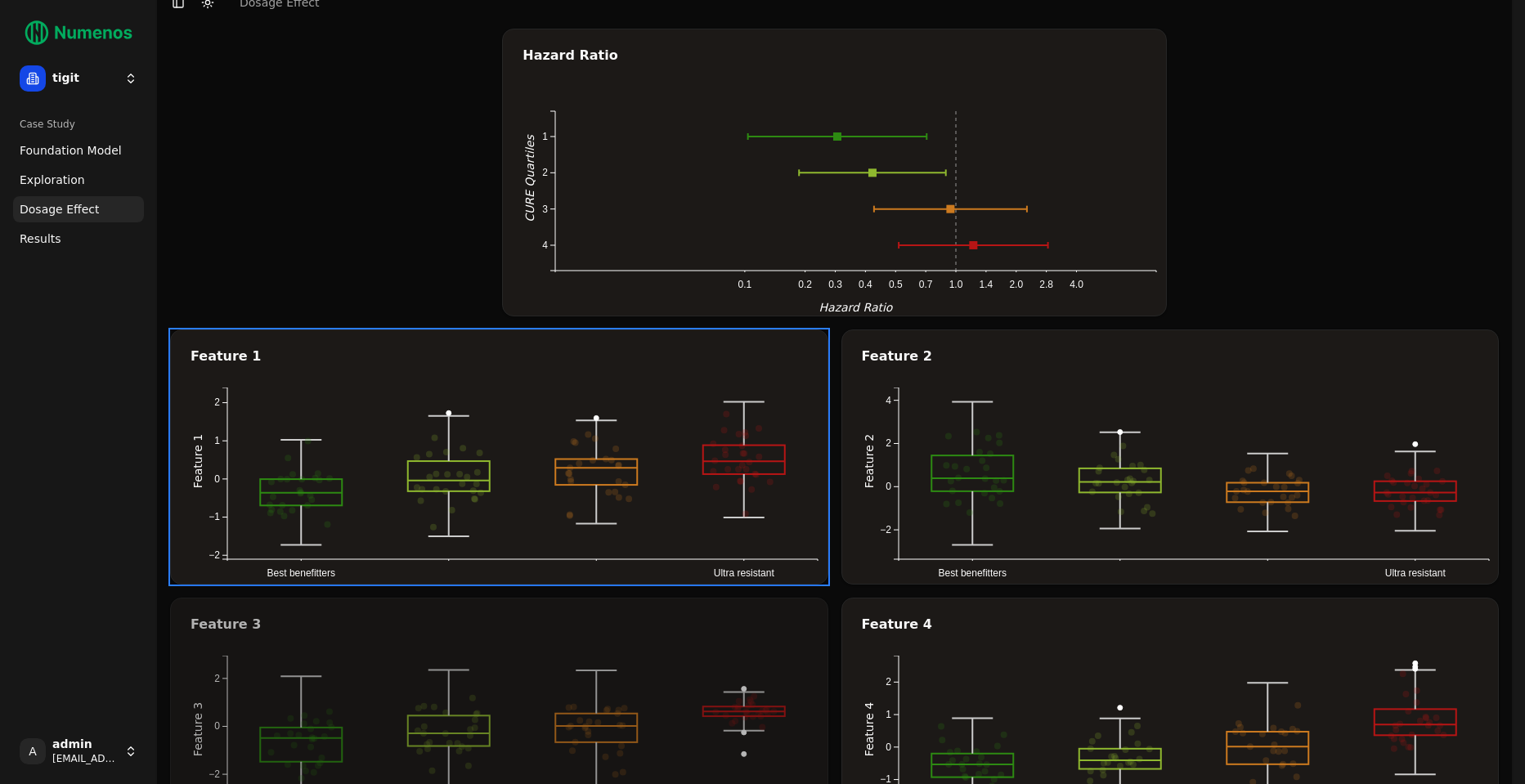
drag, startPoint x: 474, startPoint y: 645, endPoint x: 474, endPoint y: 624, distance: 21.0
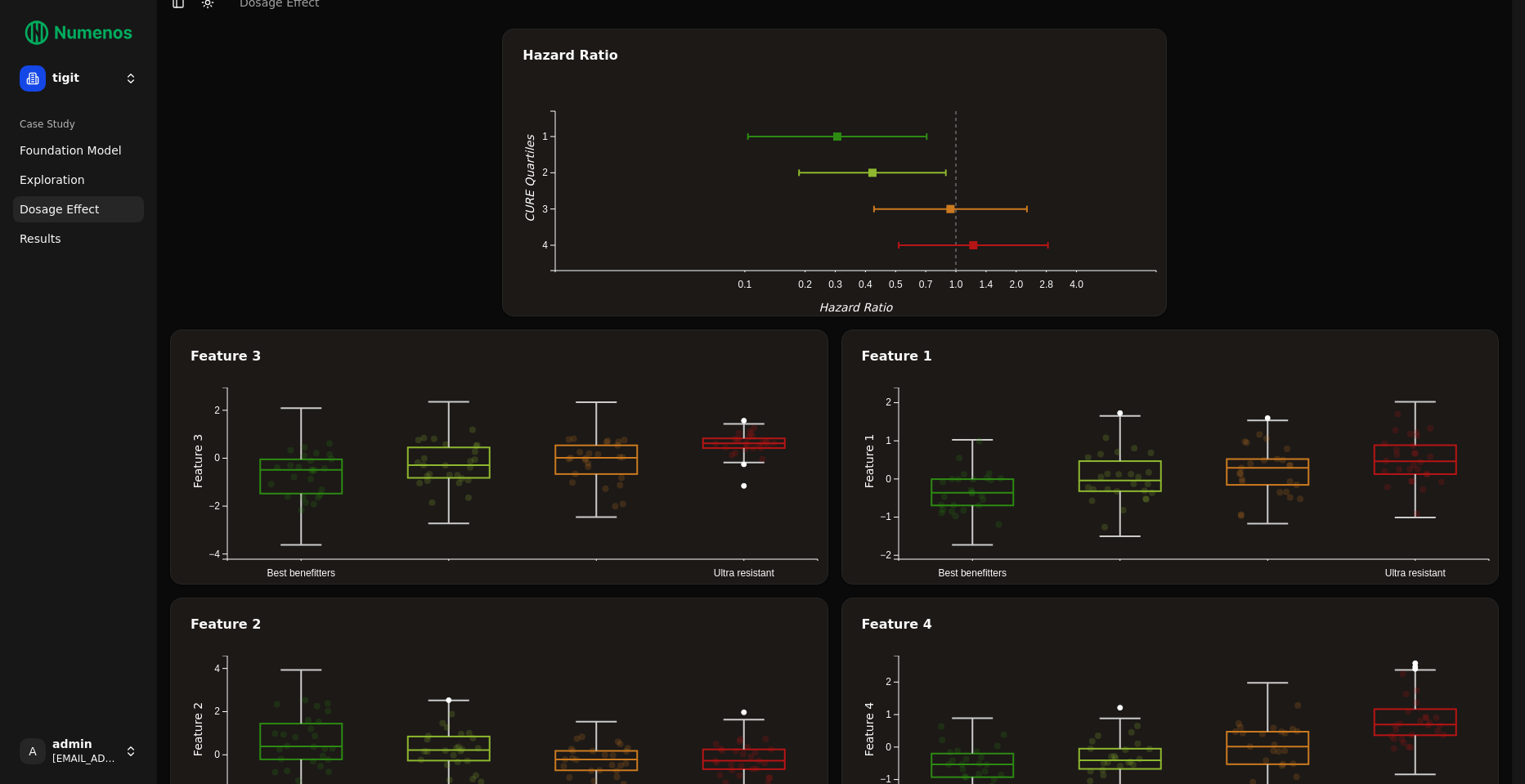
click at [65, 173] on span "Exploration" at bounding box center [53, 180] width 66 height 16
click at [65, 174] on span "Exploration" at bounding box center [53, 180] width 66 height 16
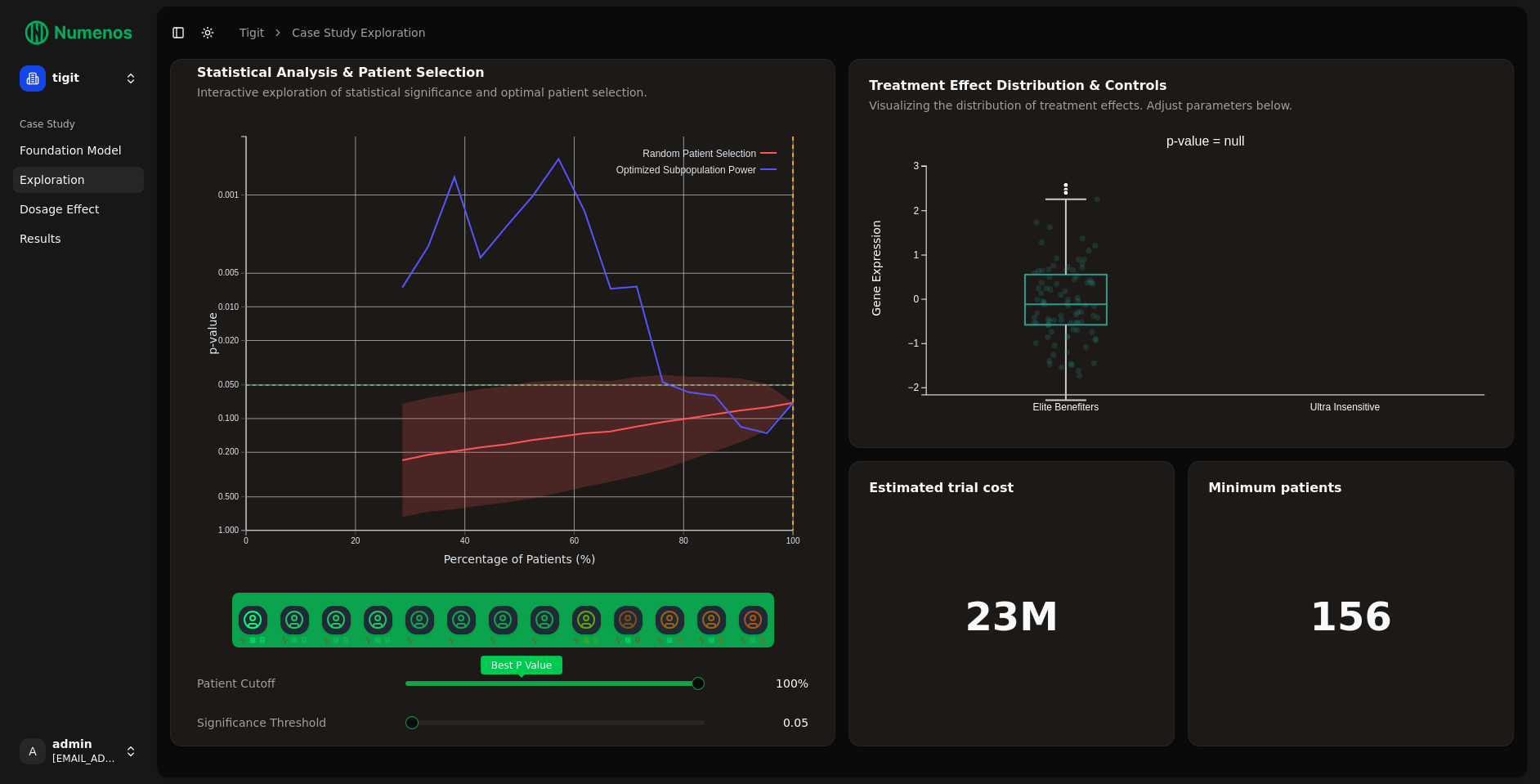
click at [705, 680] on span at bounding box center [695, 683] width 19 height 6
click at [86, 213] on span "Dosage Effect" at bounding box center [59, 209] width 79 height 16
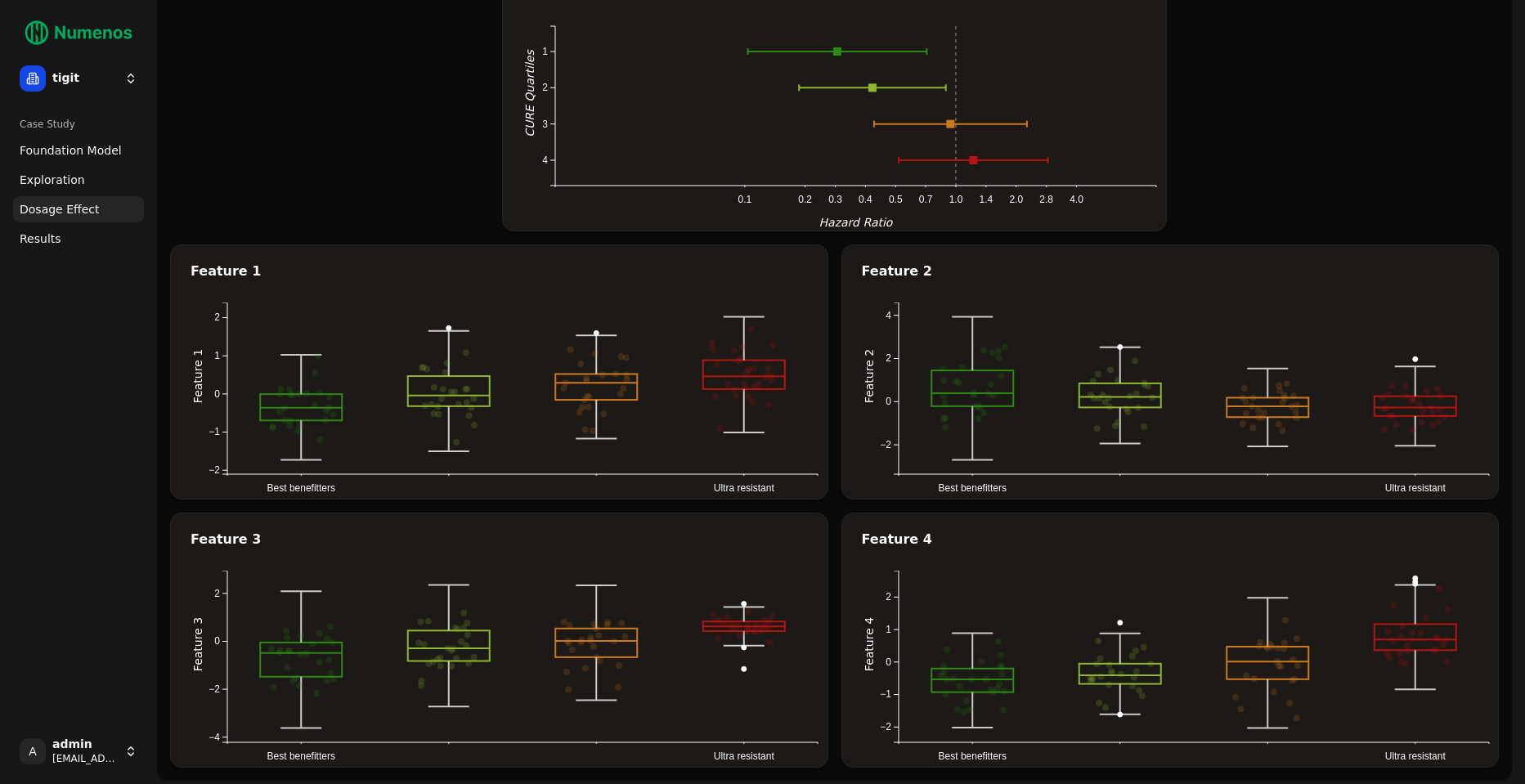
scroll to position [117, 0]
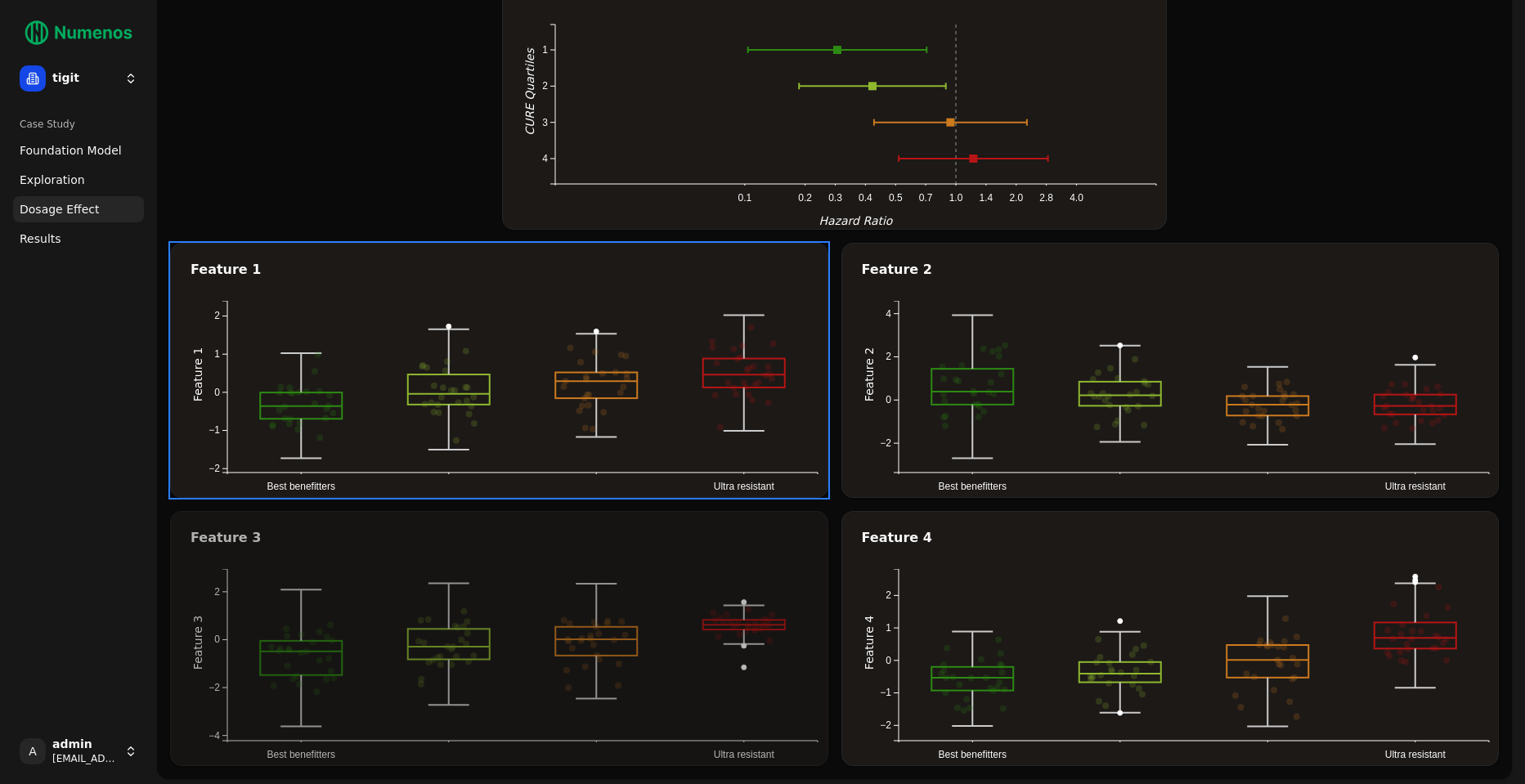
drag, startPoint x: 507, startPoint y: 614, endPoint x: 510, endPoint y: 317, distance: 297.0
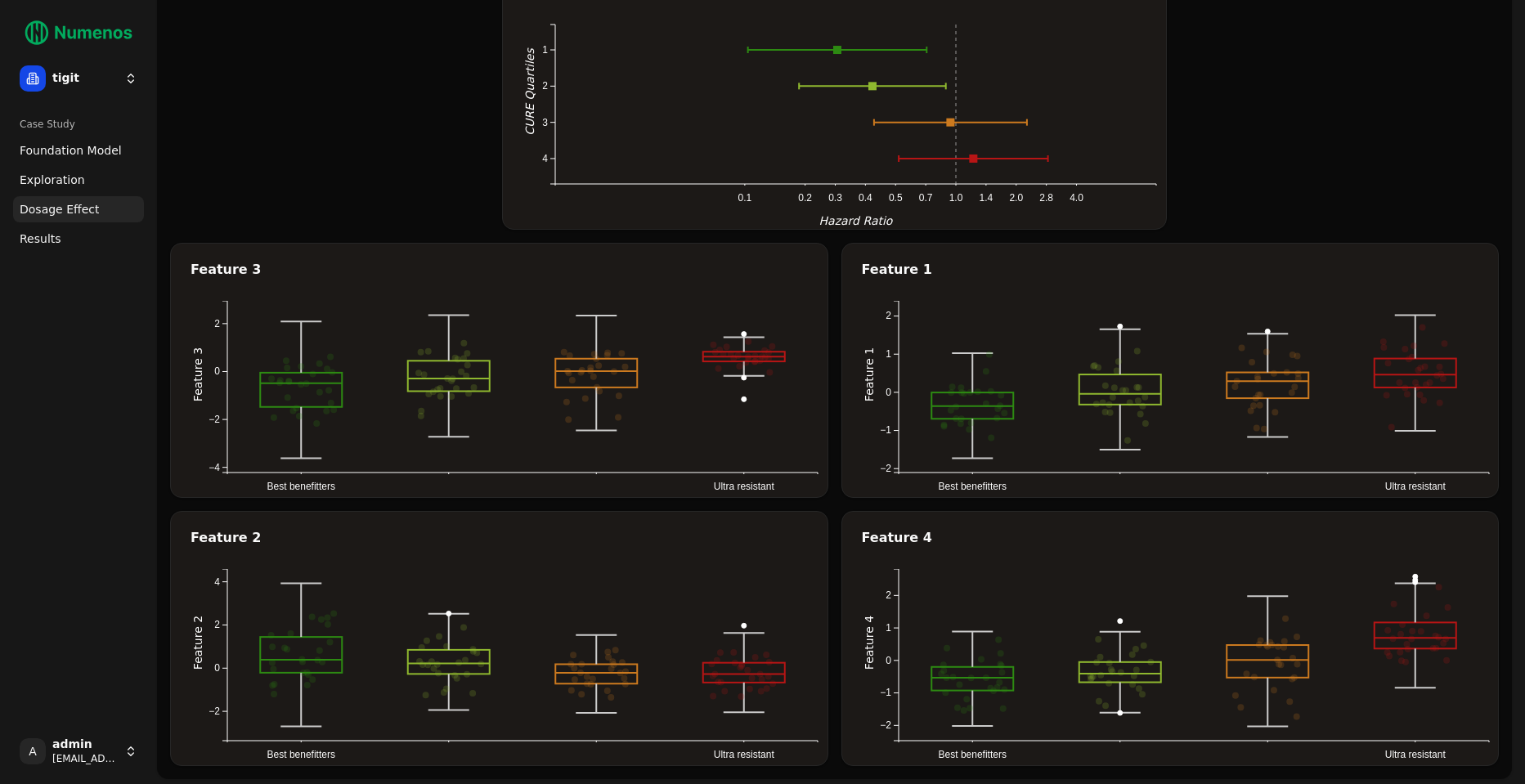
click at [66, 73] on html "control Time: 3 months Survival: 41% 95% CI: [21%, 60%] At Risk: 11 25 tigit Ca…" at bounding box center [762, 334] width 1525 height 902
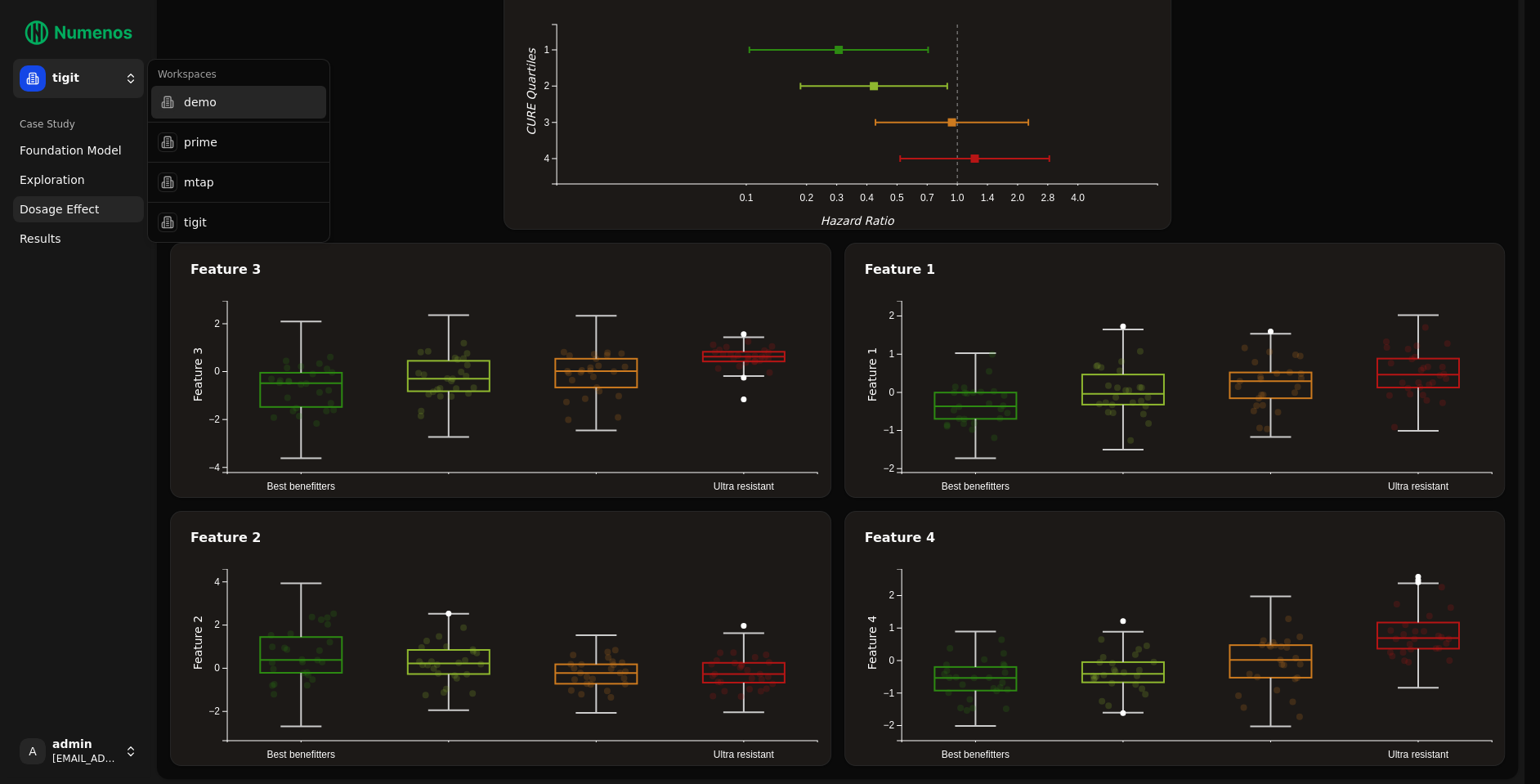
click at [198, 106] on div "demo" at bounding box center [238, 102] width 175 height 33
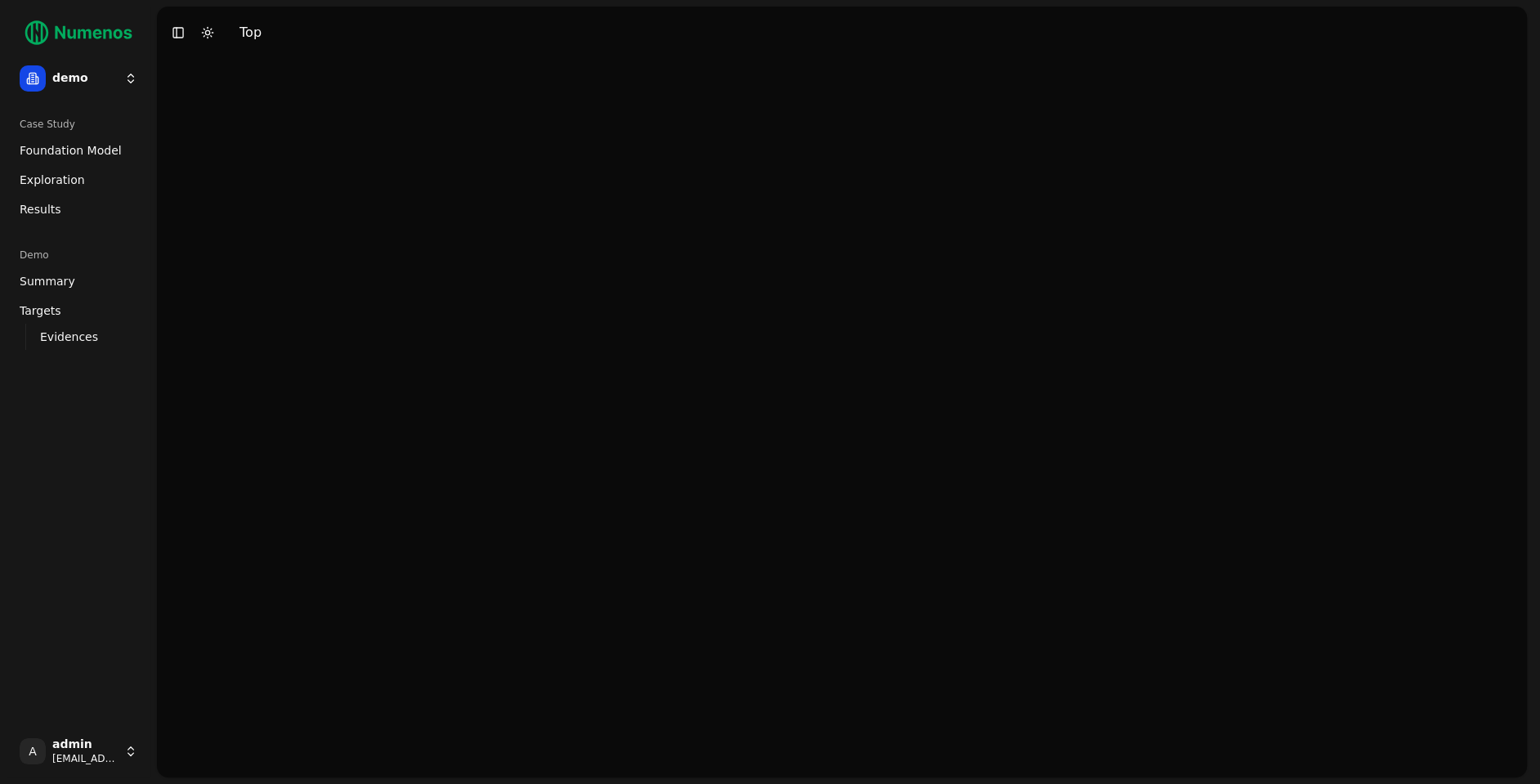
click at [50, 214] on span "Results" at bounding box center [41, 209] width 42 height 16
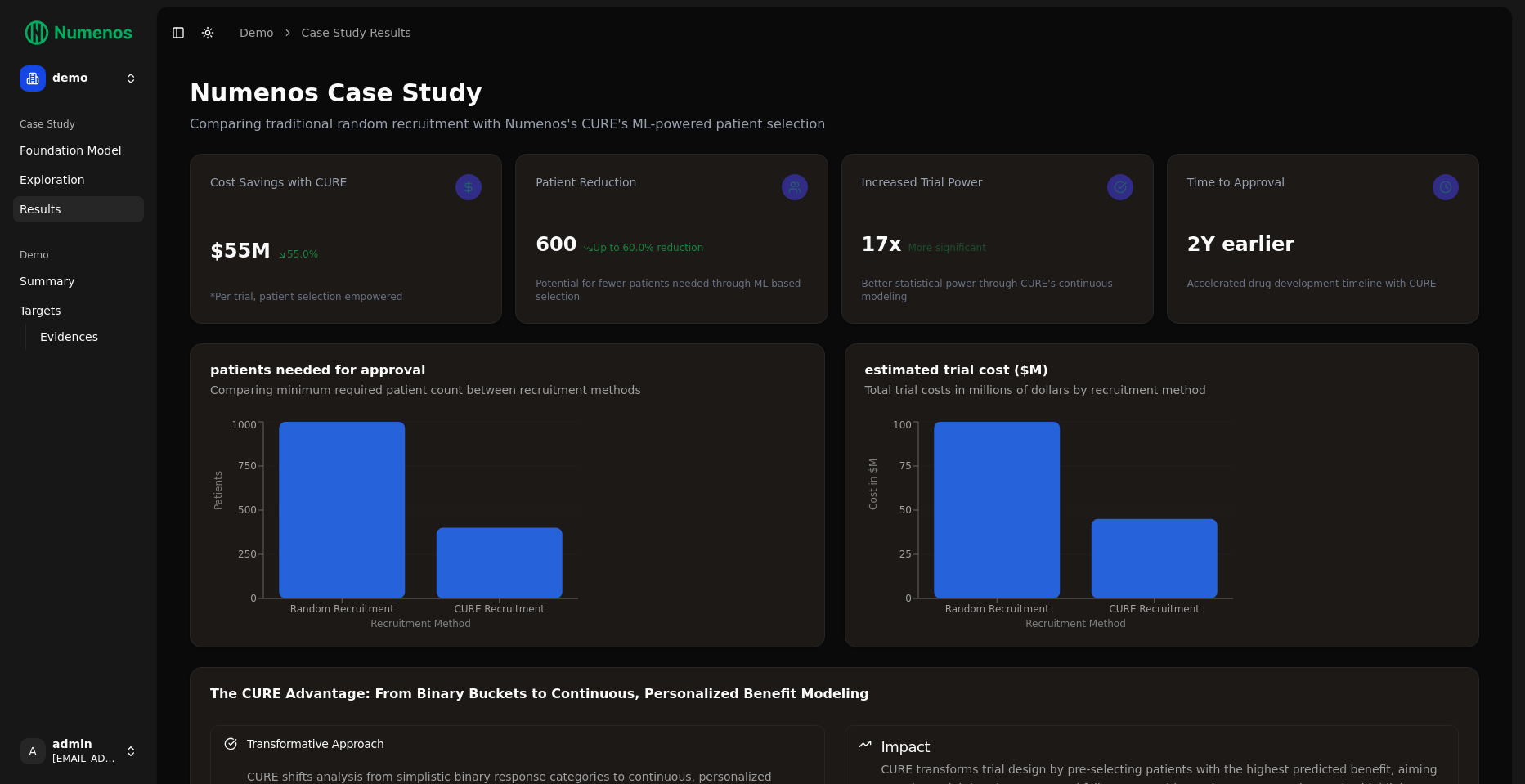
click at [58, 178] on span "Exploration" at bounding box center [53, 180] width 66 height 16
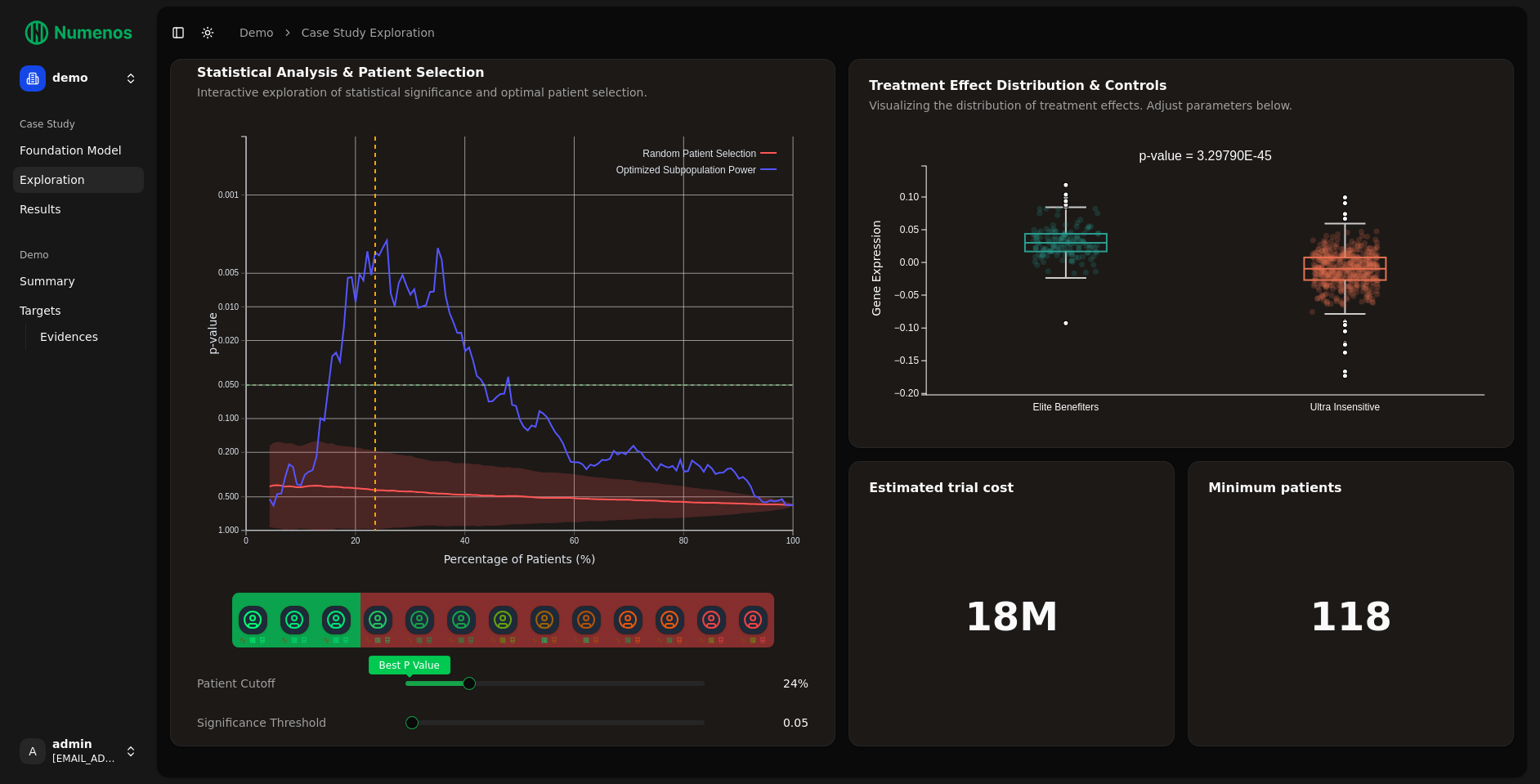
click at [695, 680] on span at bounding box center [696, 683] width 3 height 6
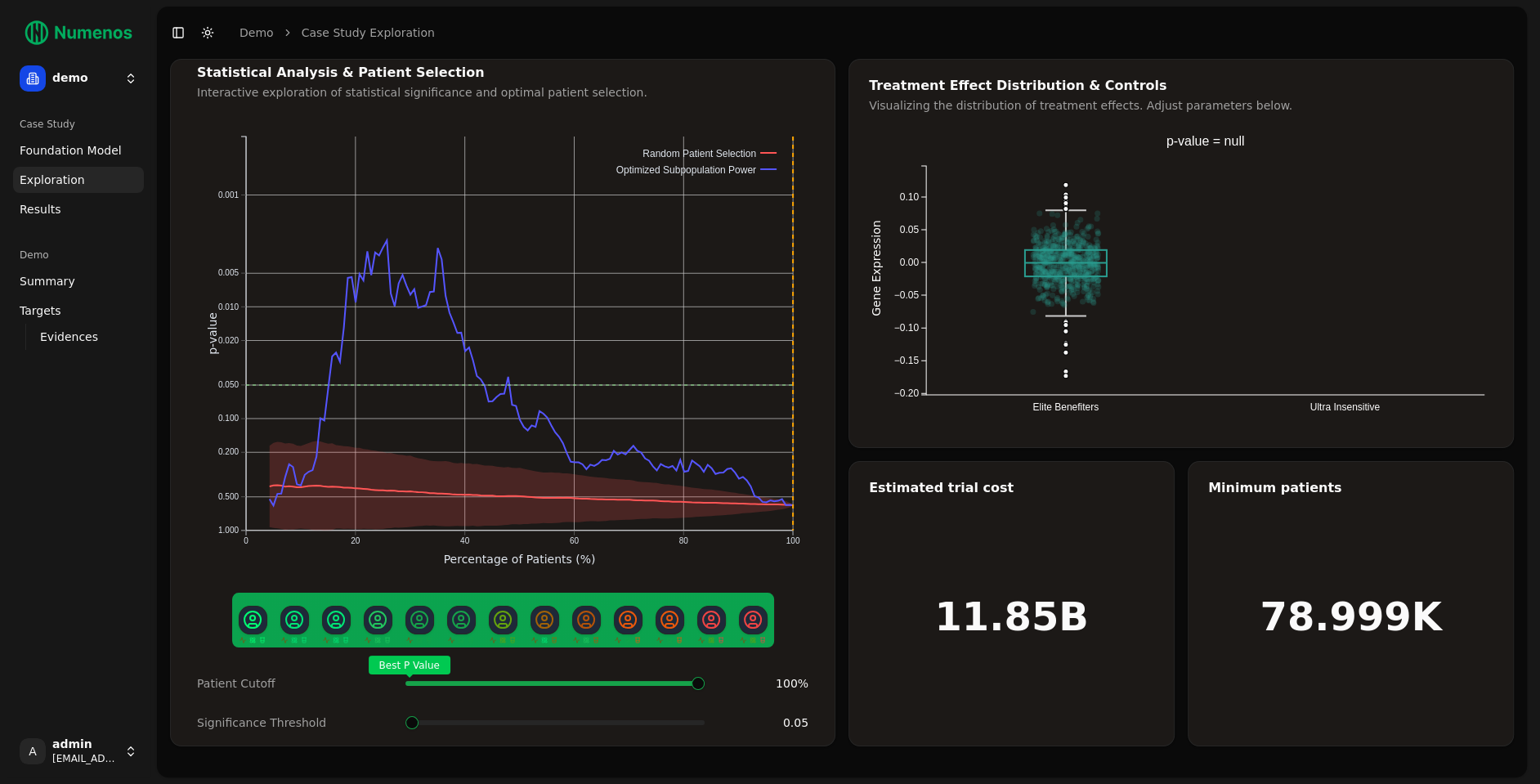
click at [474, 684] on span at bounding box center [473, 683] width 3 height 6
